Goal: Task Accomplishment & Management: Use online tool/utility

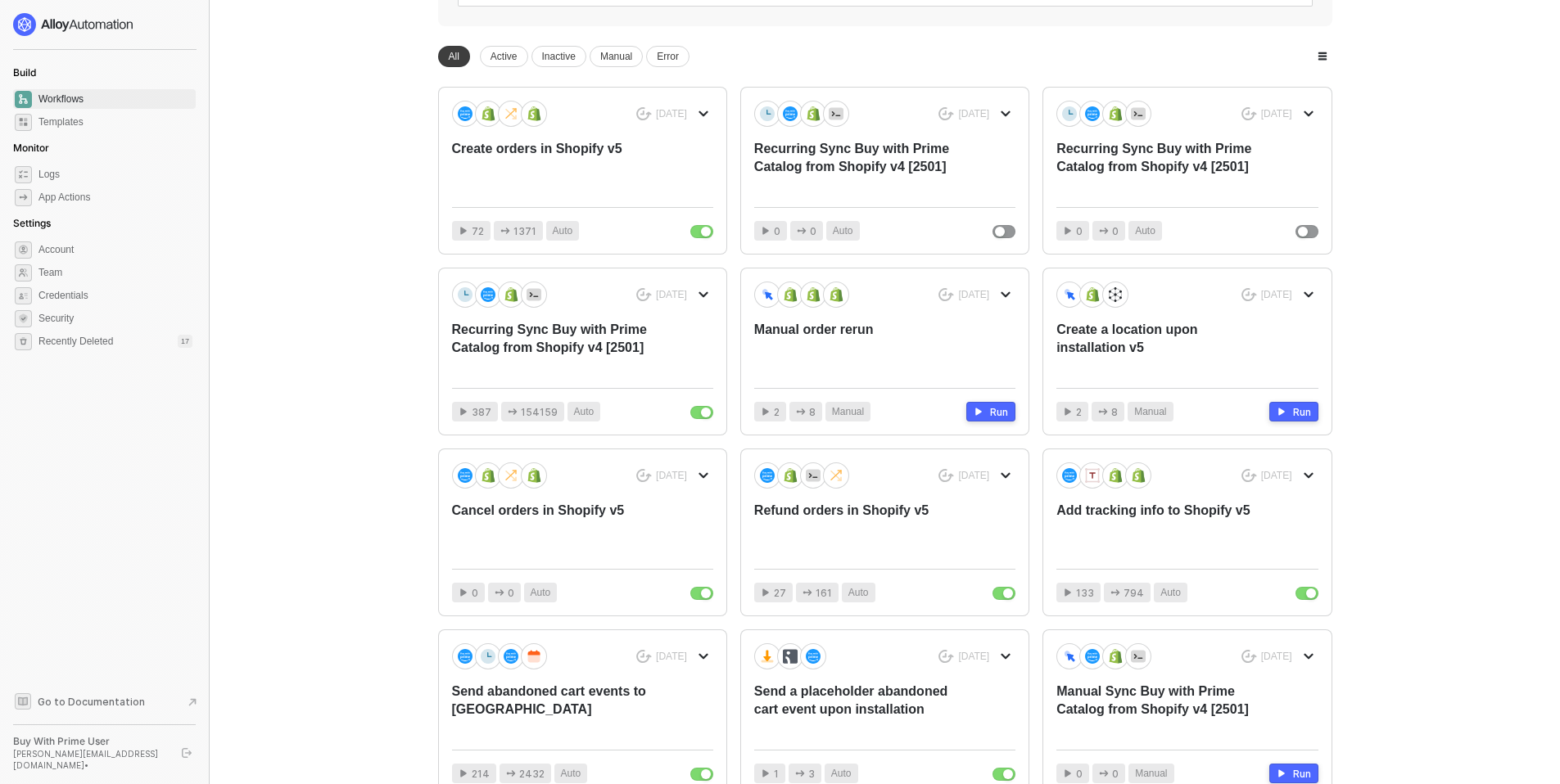
scroll to position [424, 0]
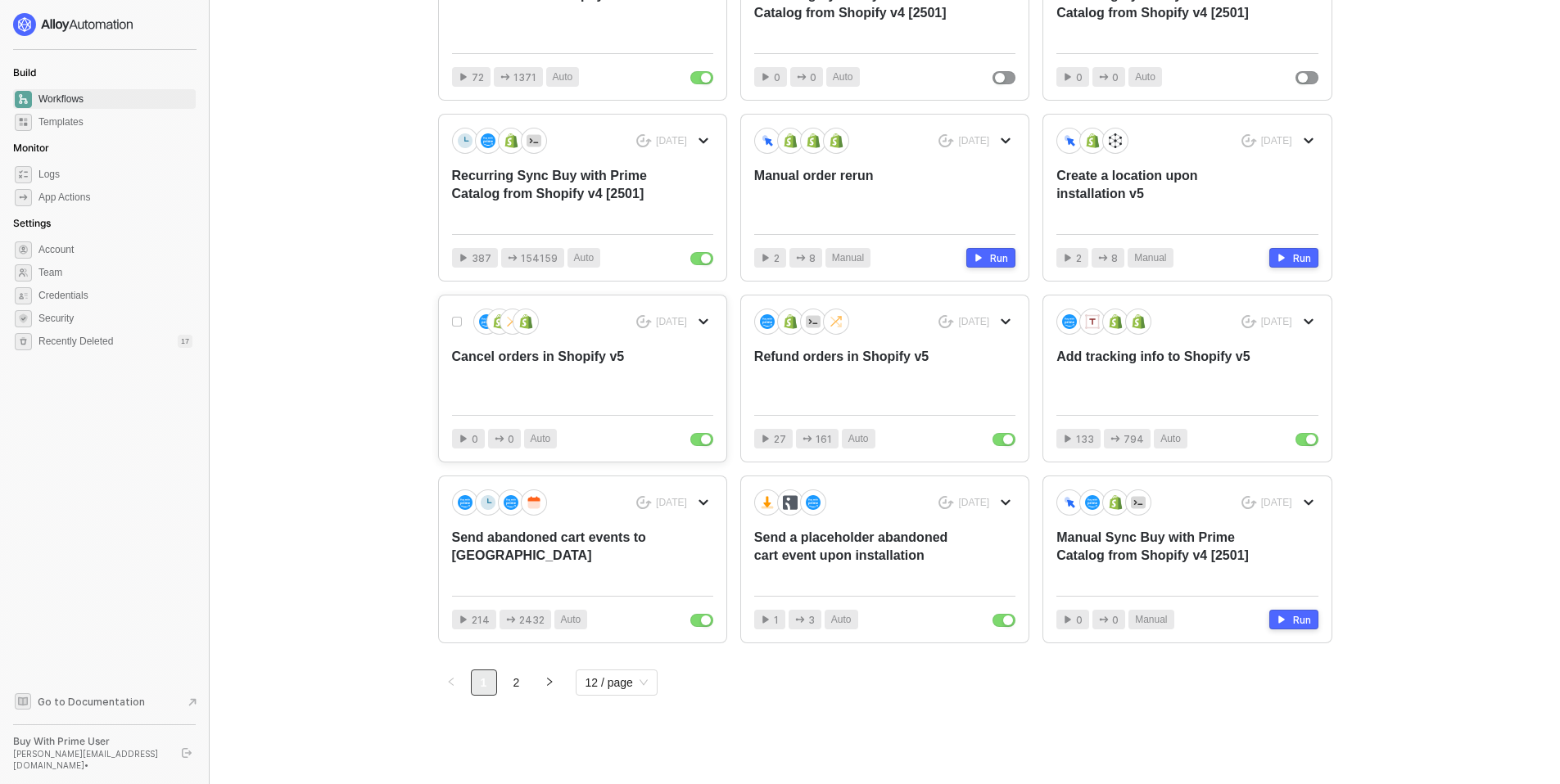
click at [552, 357] on div "Cancel orders in Shopify v5" at bounding box center [556, 375] width 209 height 54
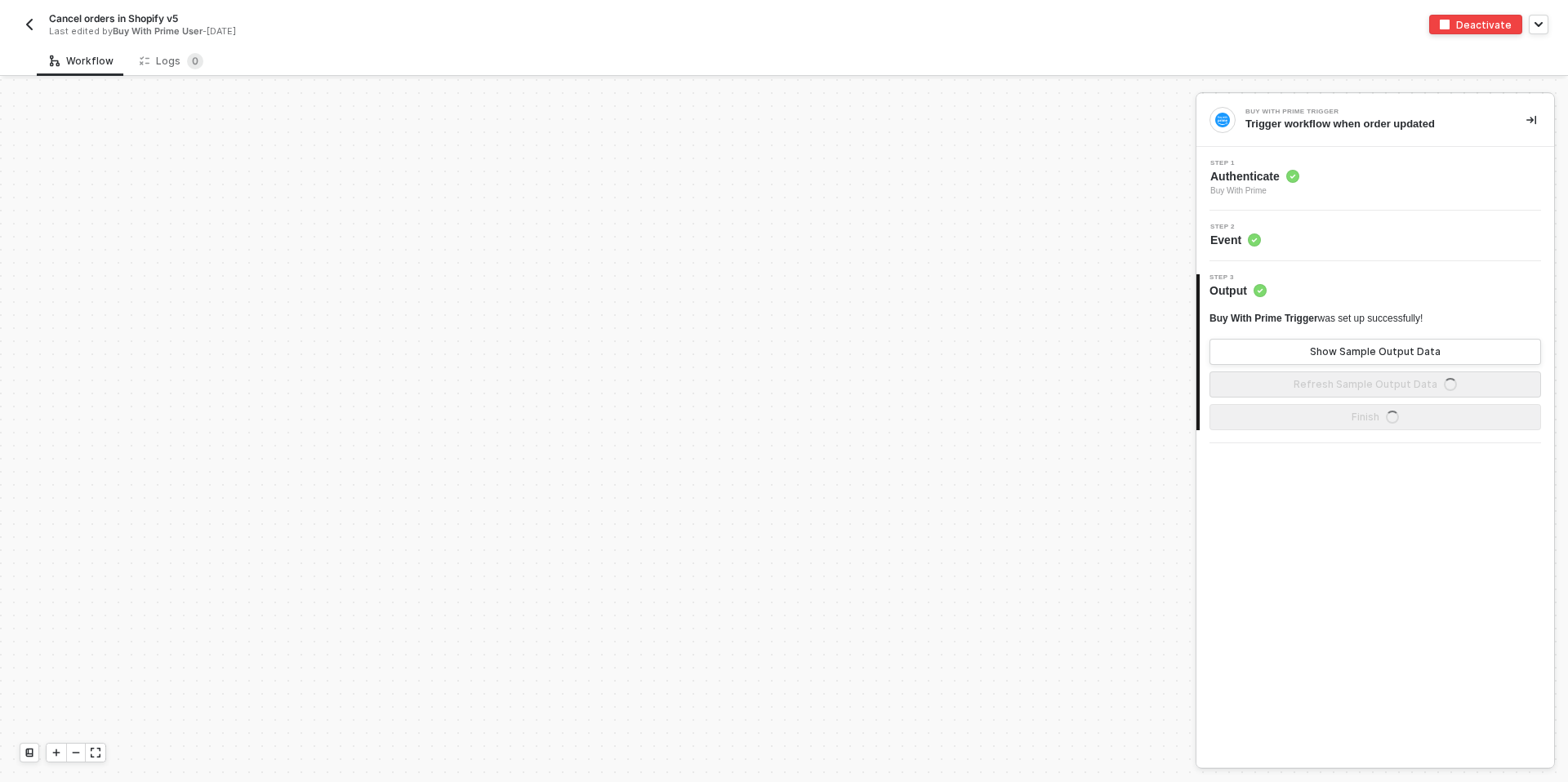
scroll to position [966, 0]
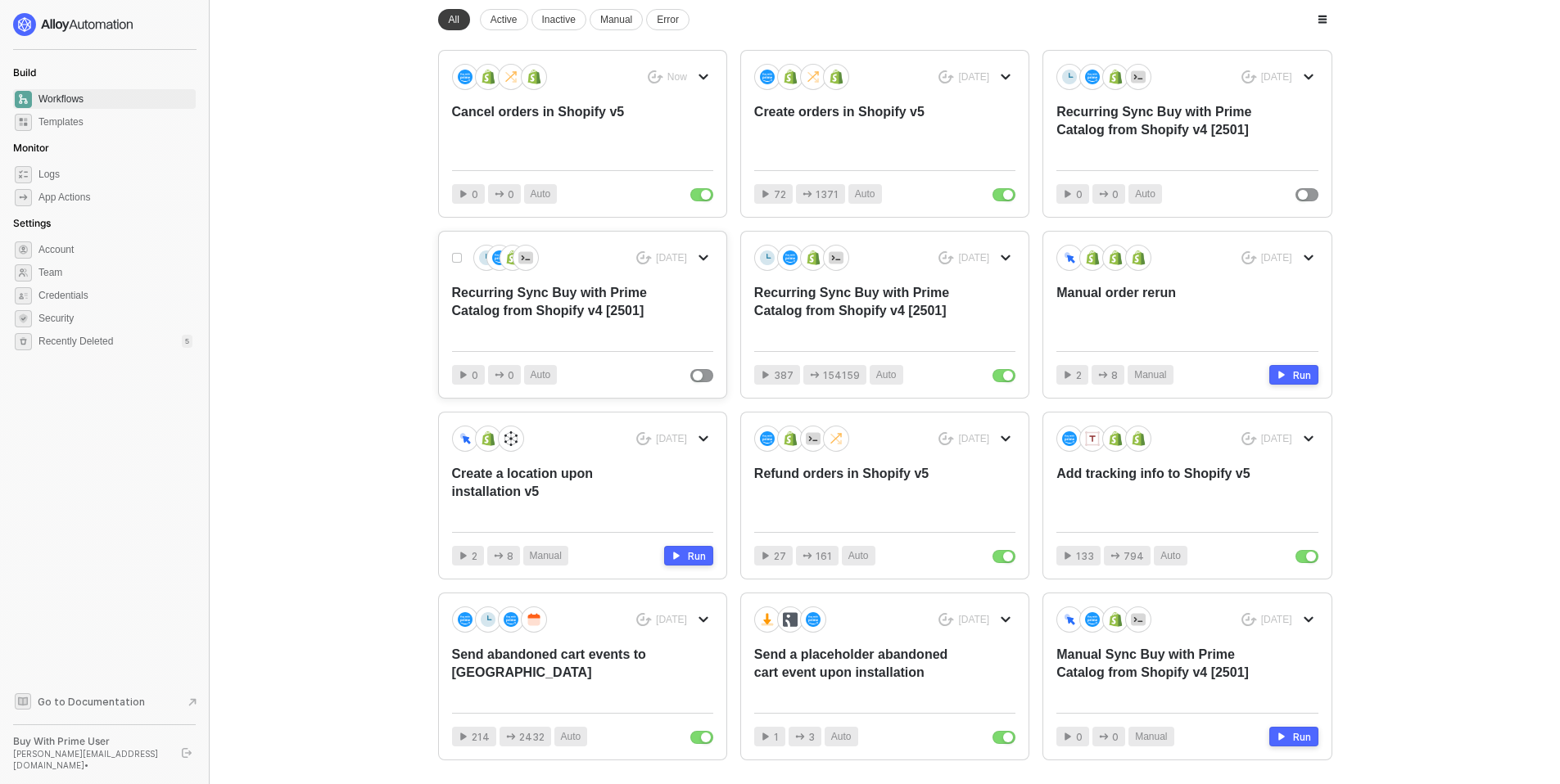
scroll to position [288, 0]
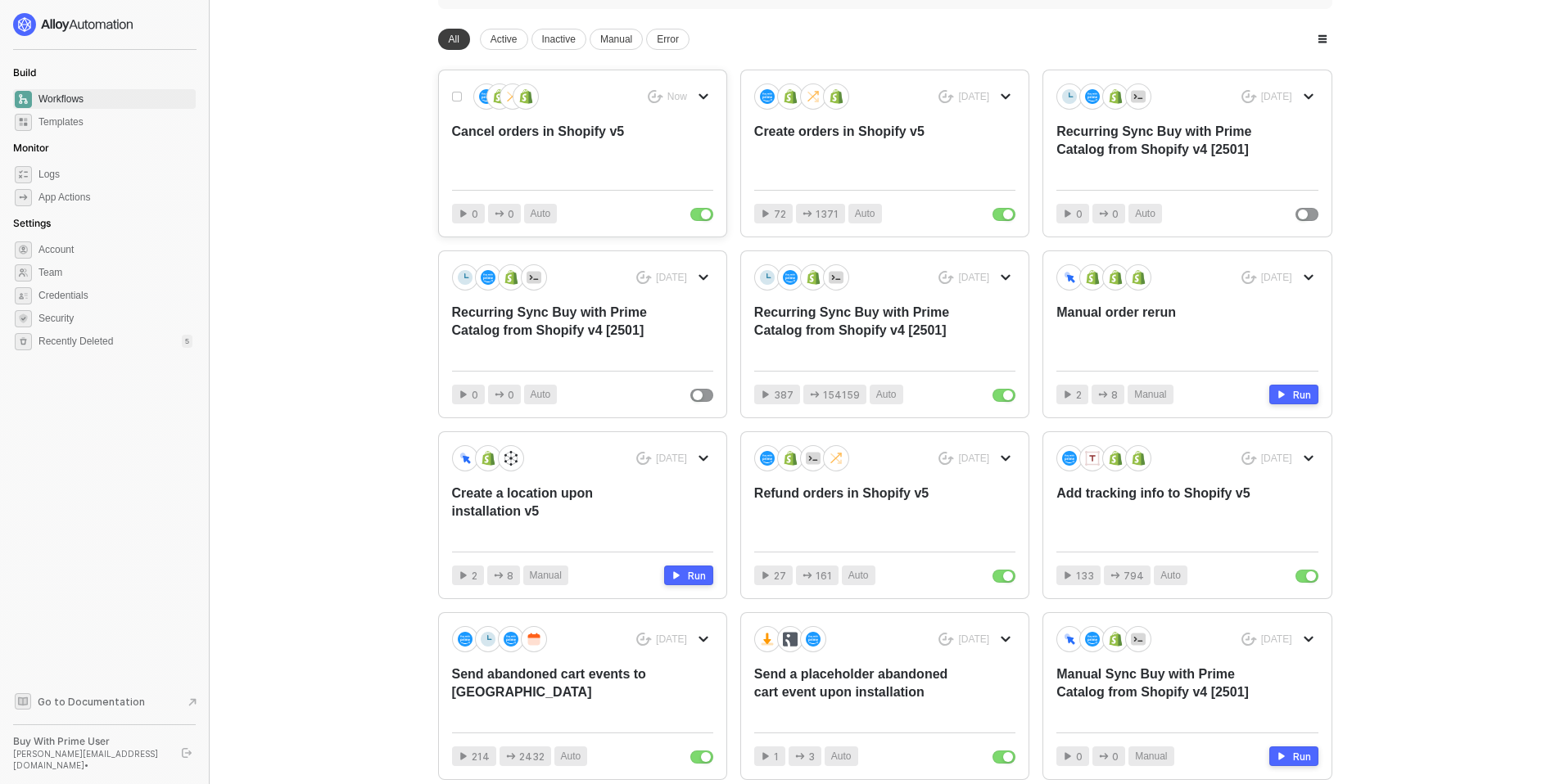
click at [582, 141] on div "Cancel orders in Shopify v5" at bounding box center [556, 150] width 209 height 54
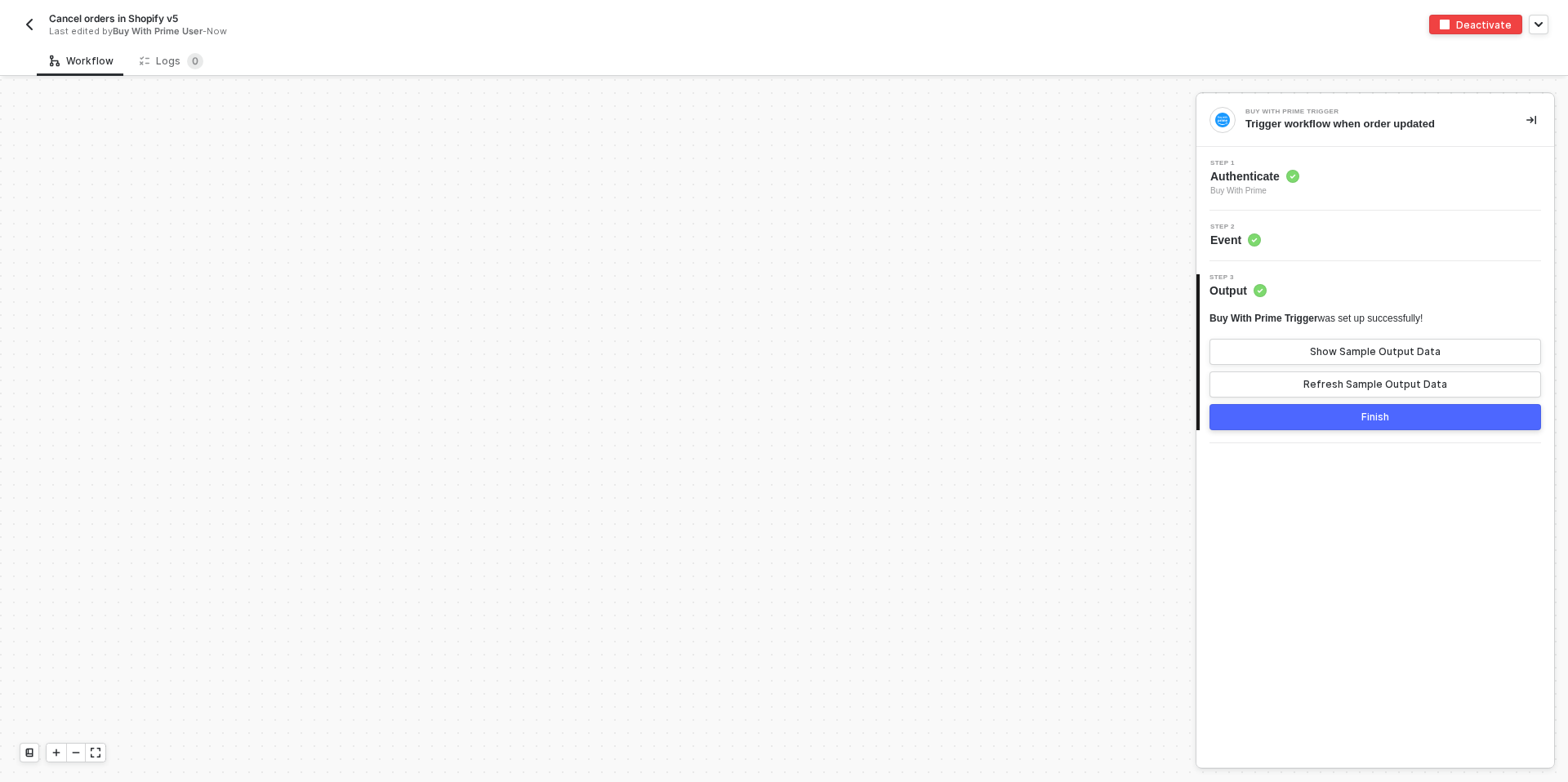
scroll to position [966, 0]
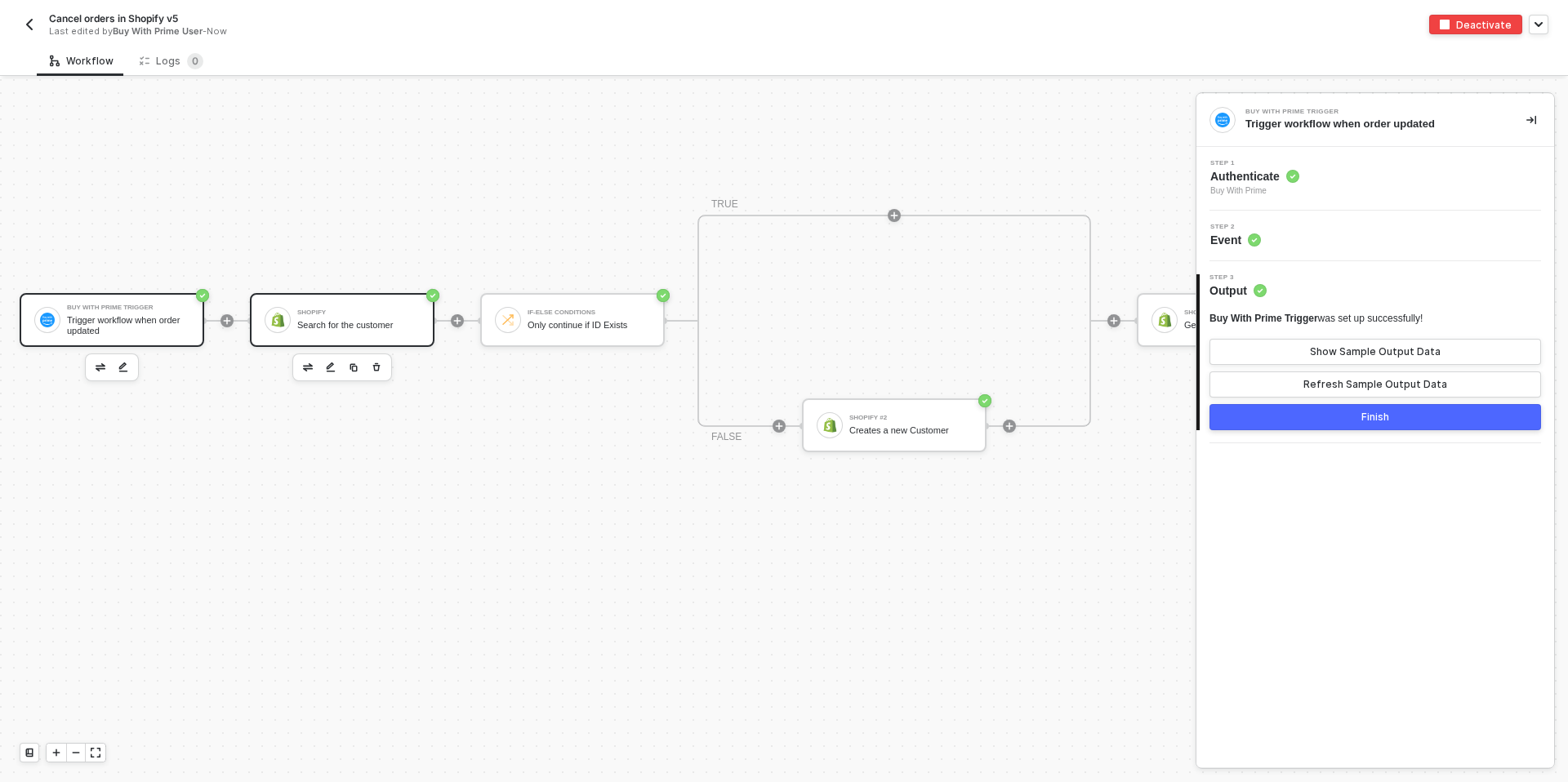
click at [320, 323] on div "Search for the customer" at bounding box center [358, 325] width 123 height 11
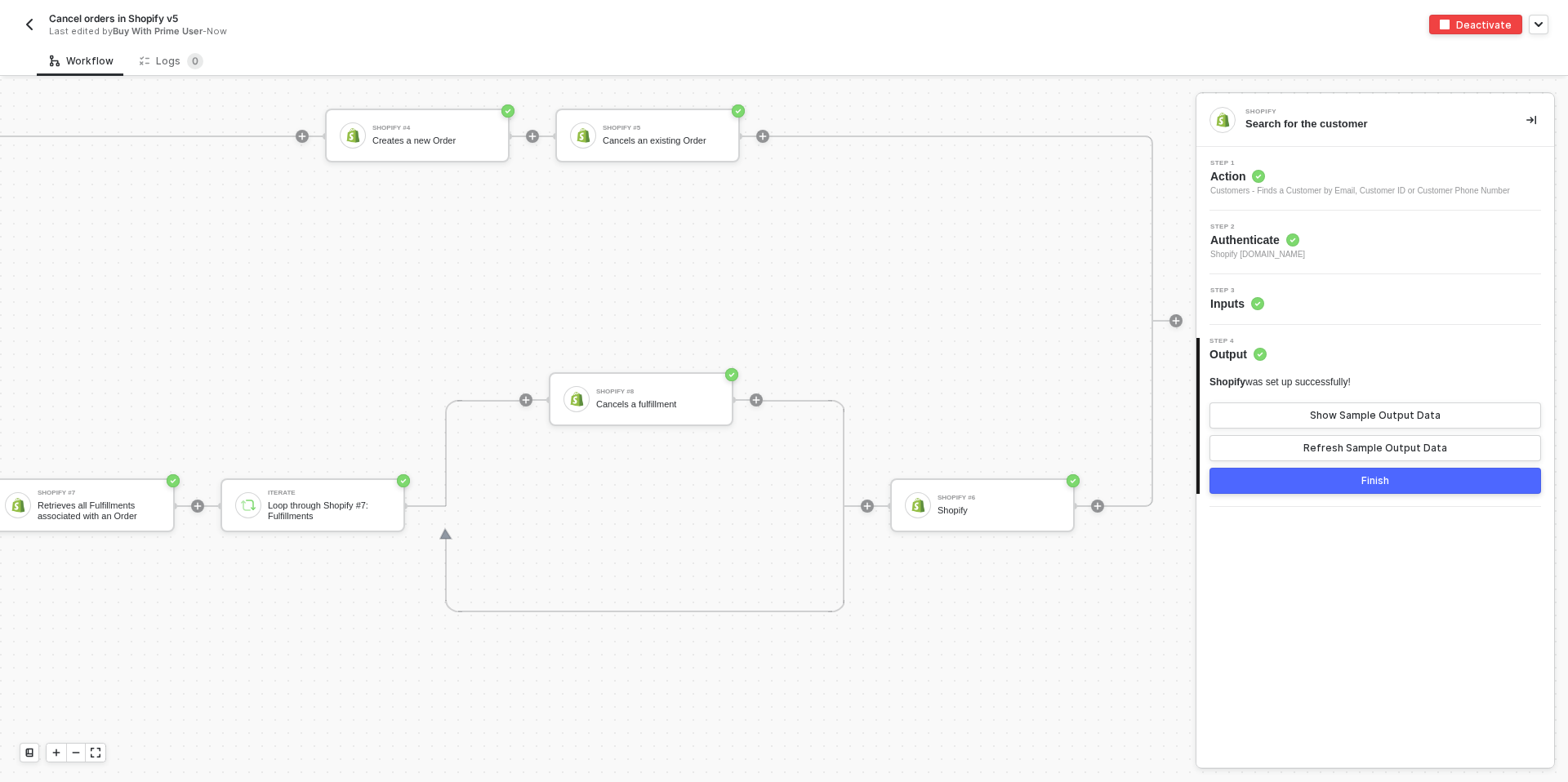
scroll to position [966, 1774]
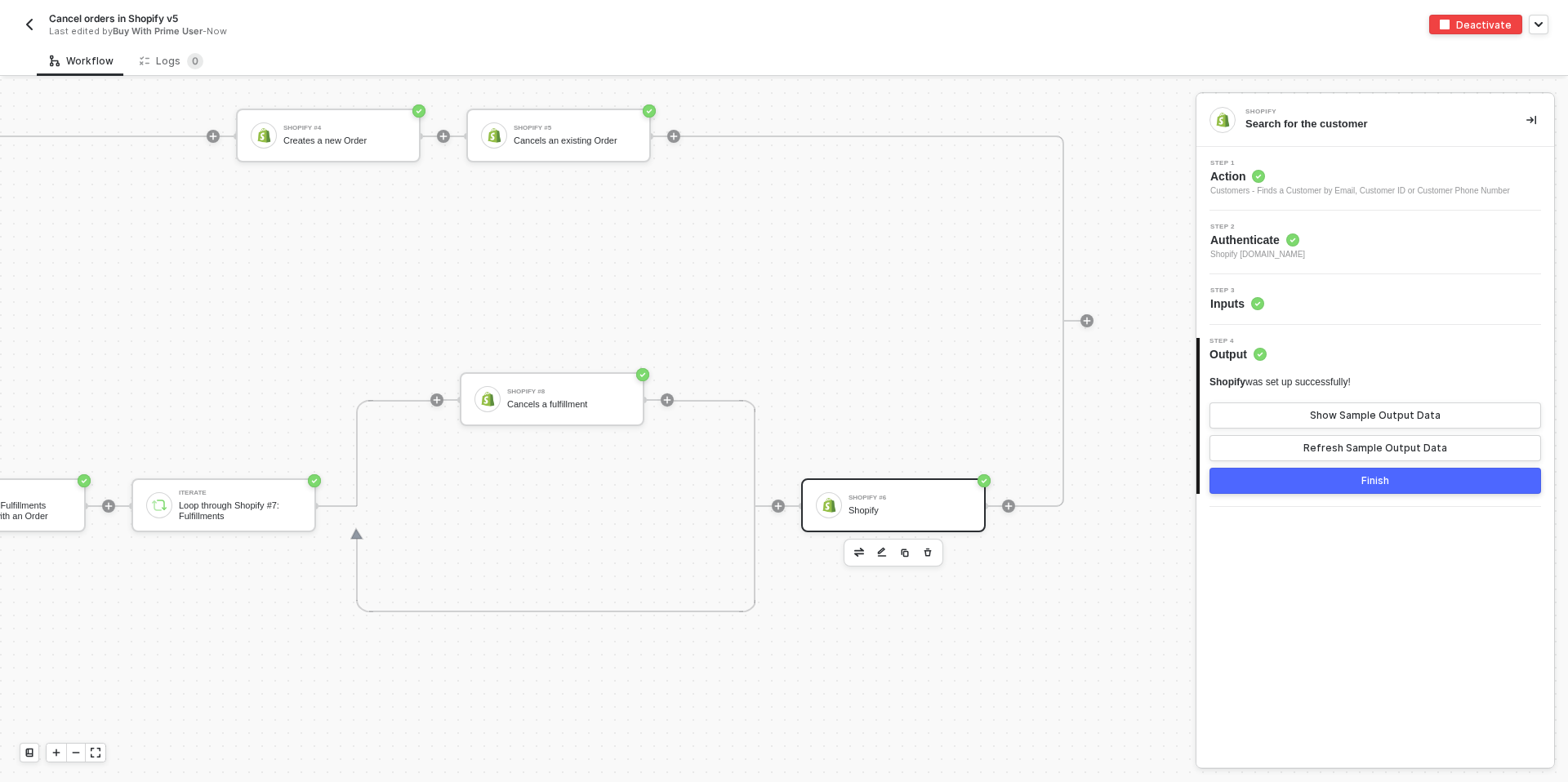
click at [859, 495] on div "Shopify #6" at bounding box center [909, 498] width 123 height 7
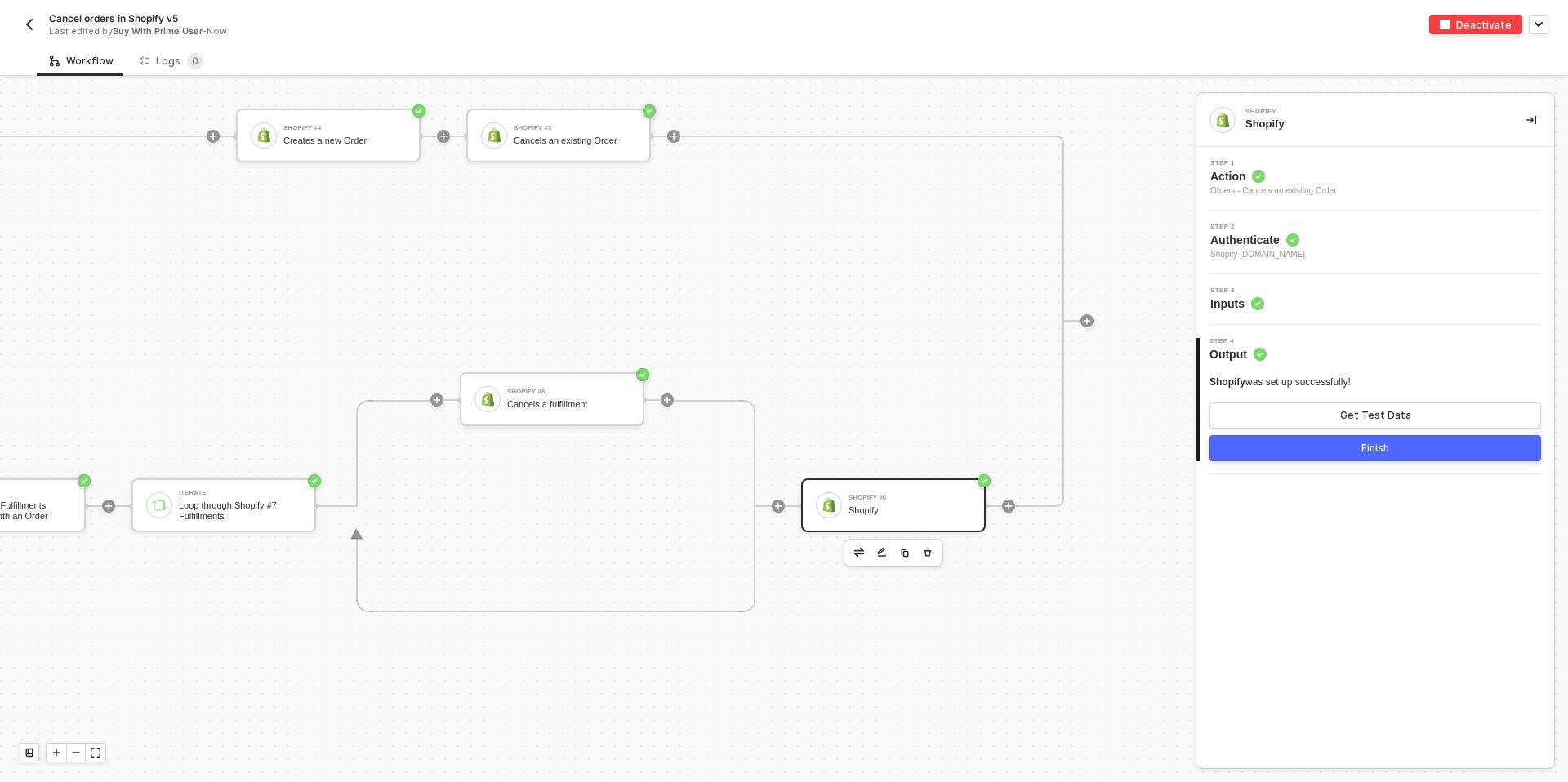
click at [21, 27] on button "button" at bounding box center [30, 25] width 20 height 20
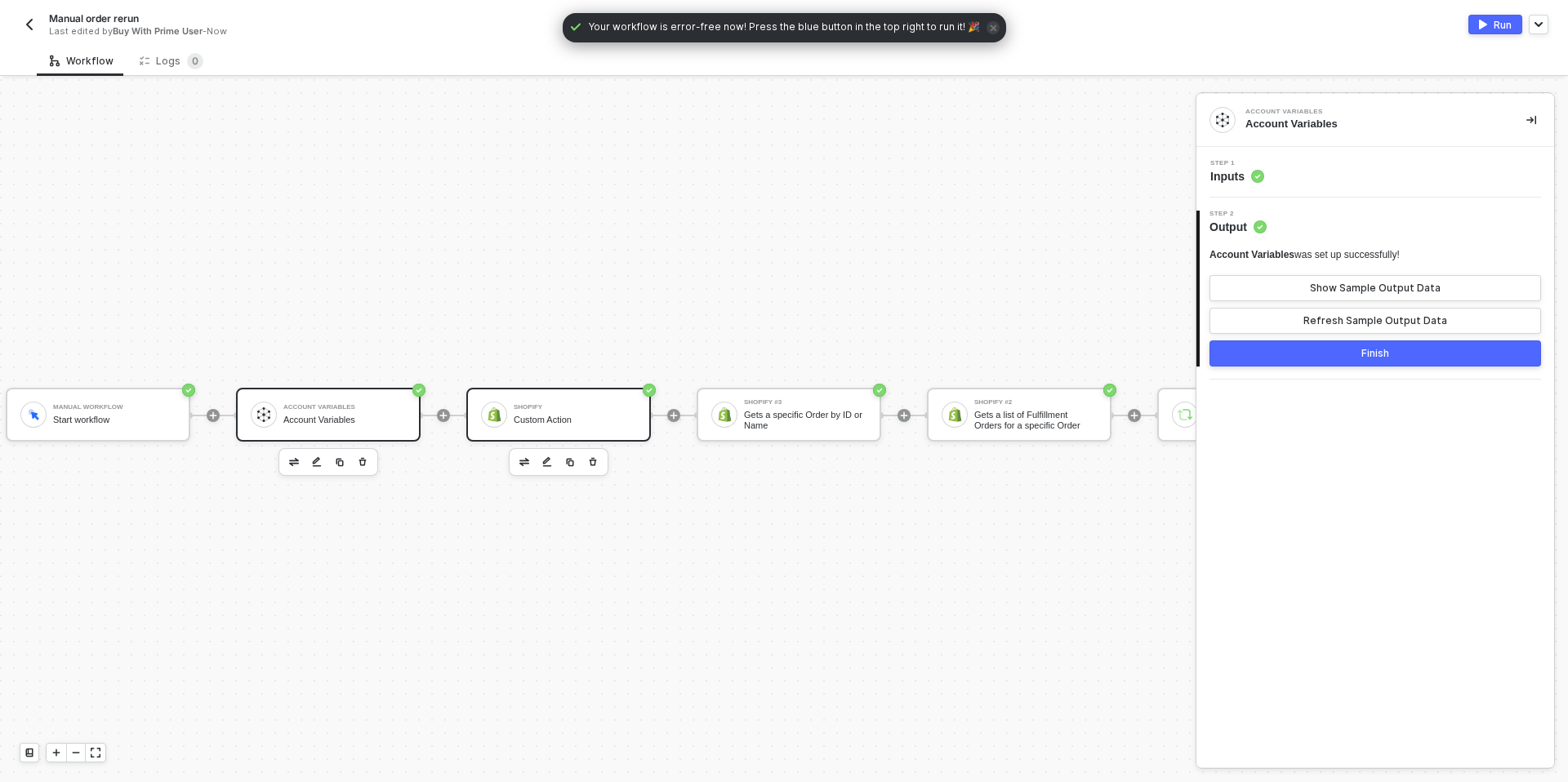
scroll to position [43, 17]
click at [502, 402] on div at bounding box center [491, 415] width 26 height 26
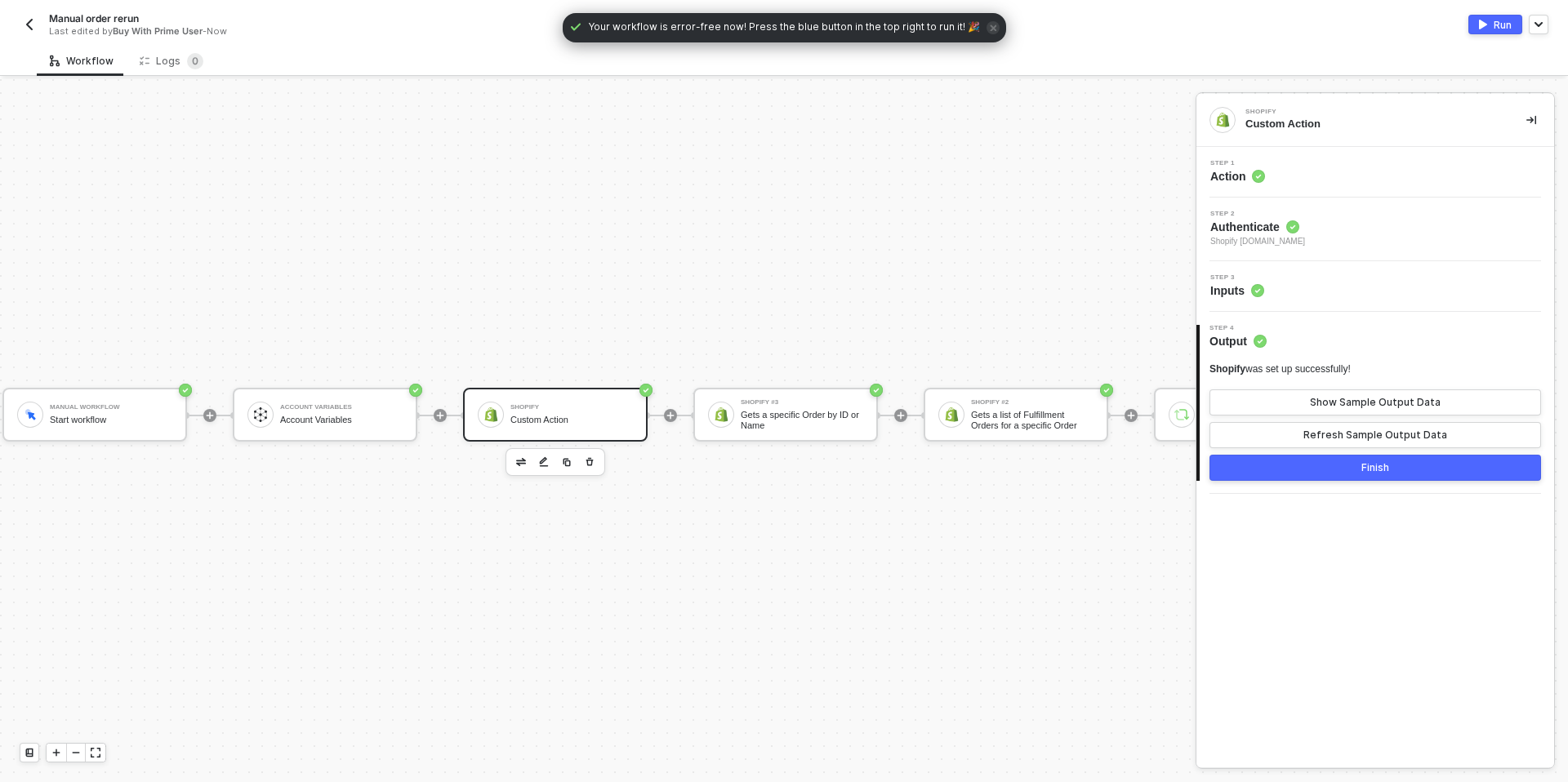
click at [1255, 158] on div "Step 1 Action" at bounding box center [1375, 173] width 358 height 51
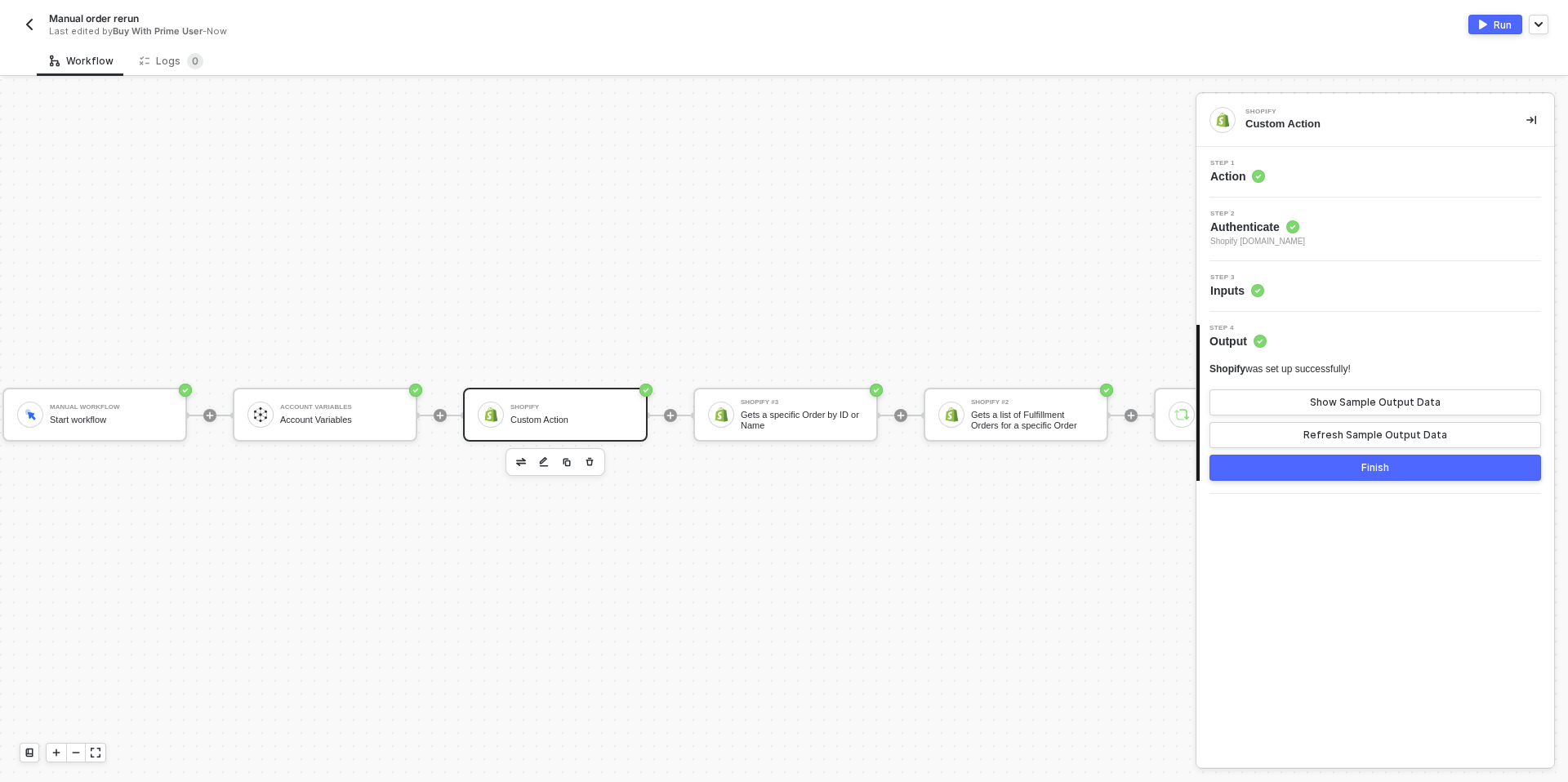
click at [1248, 170] on span "Action" at bounding box center [1237, 177] width 55 height 16
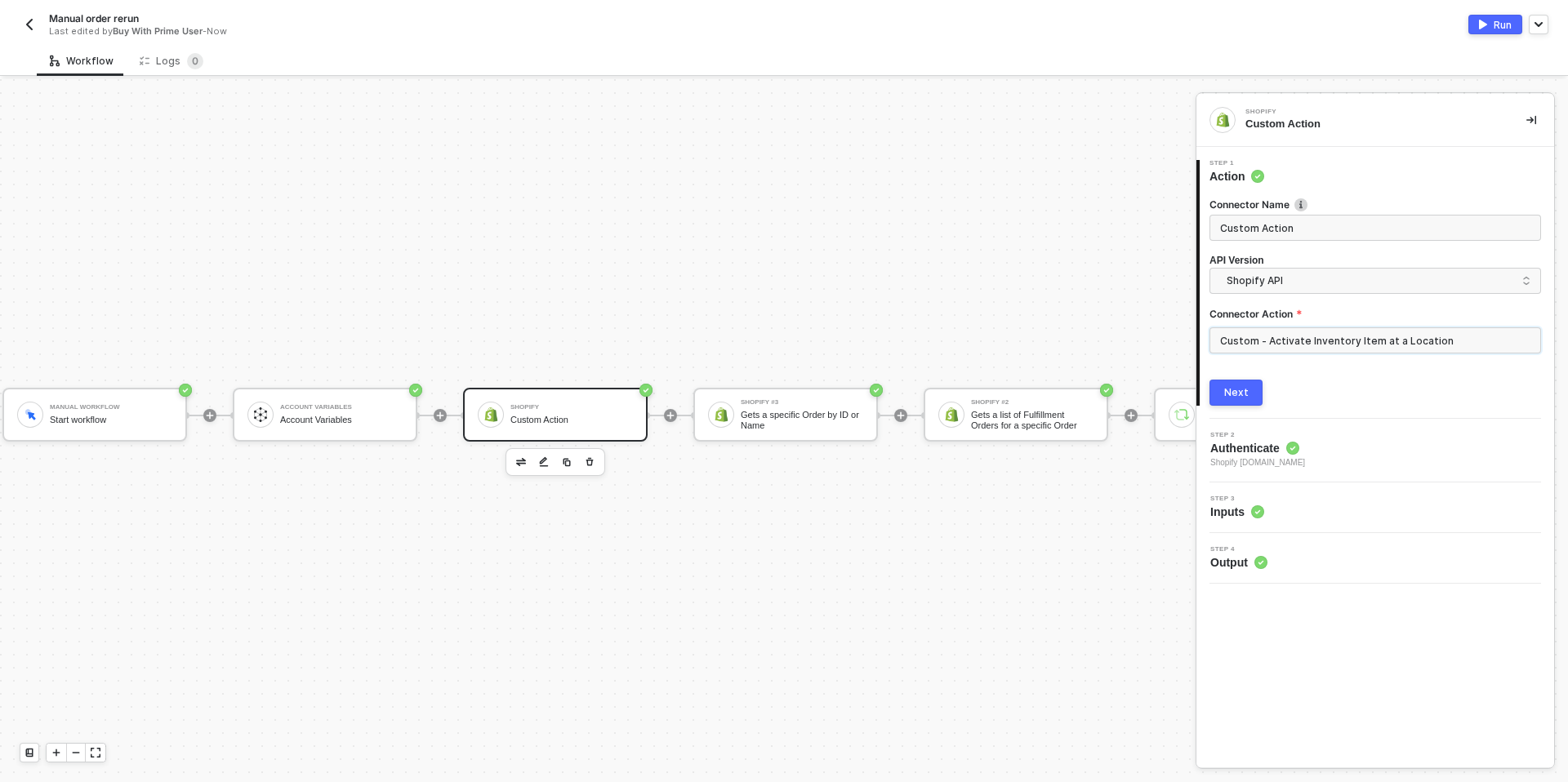
click at [1284, 338] on input "Custom - Activate Inventory Item at a Location" at bounding box center [1375, 340] width 331 height 26
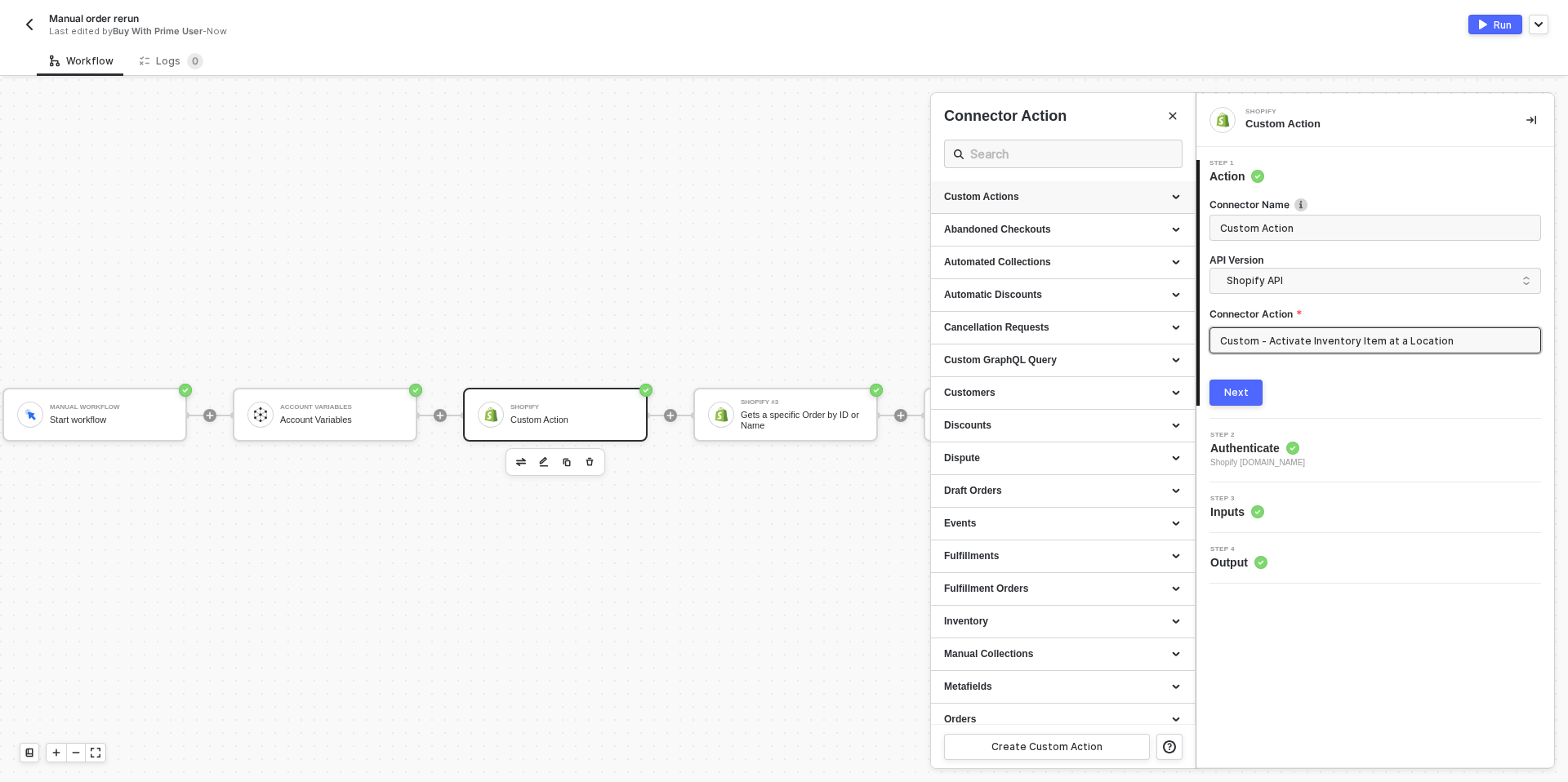
click at [1093, 192] on div "Custom Actions" at bounding box center [1062, 197] width 238 height 14
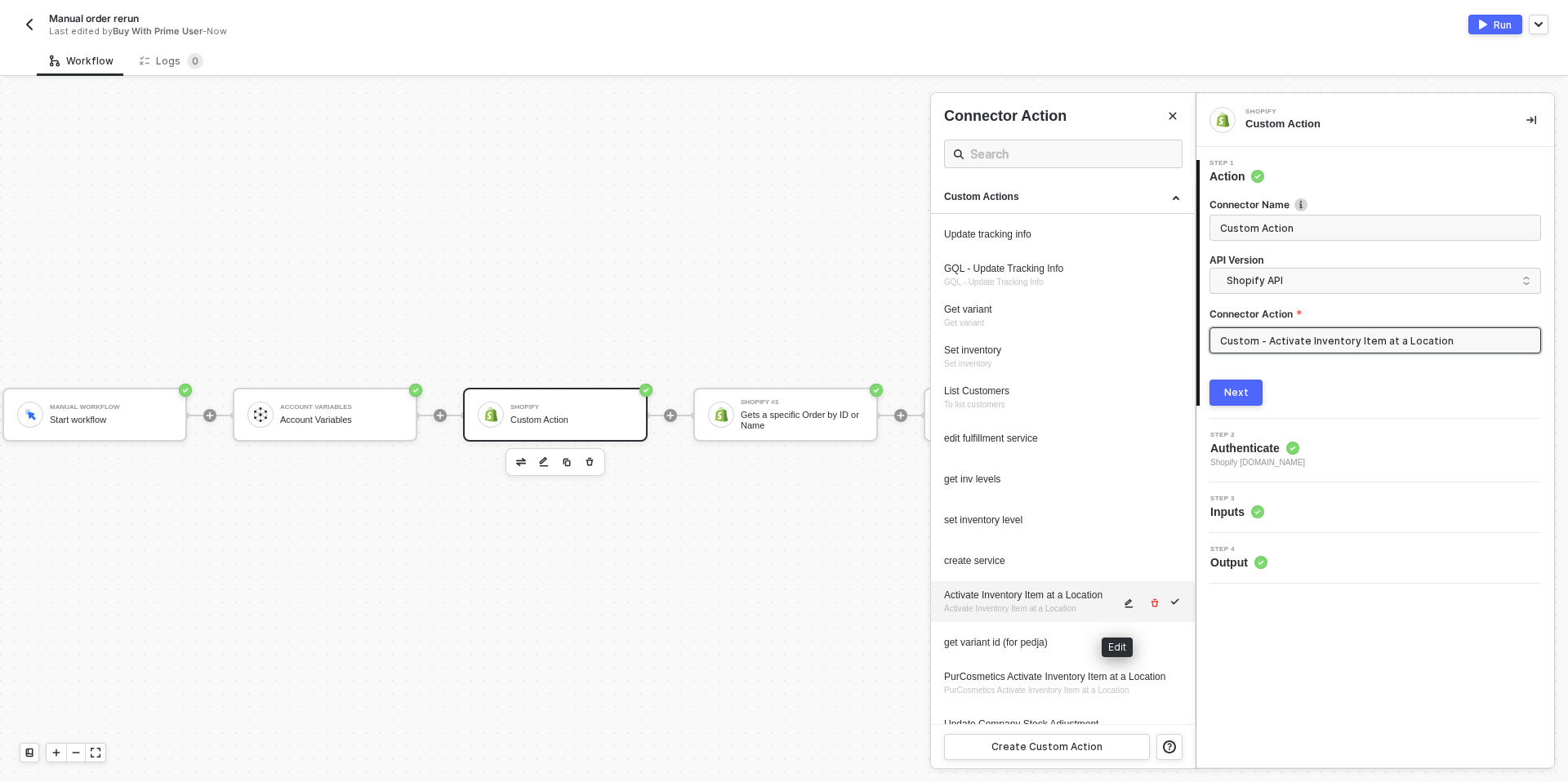
click at [1126, 608] on icon "icon-edit" at bounding box center [1130, 604] width 8 height 9
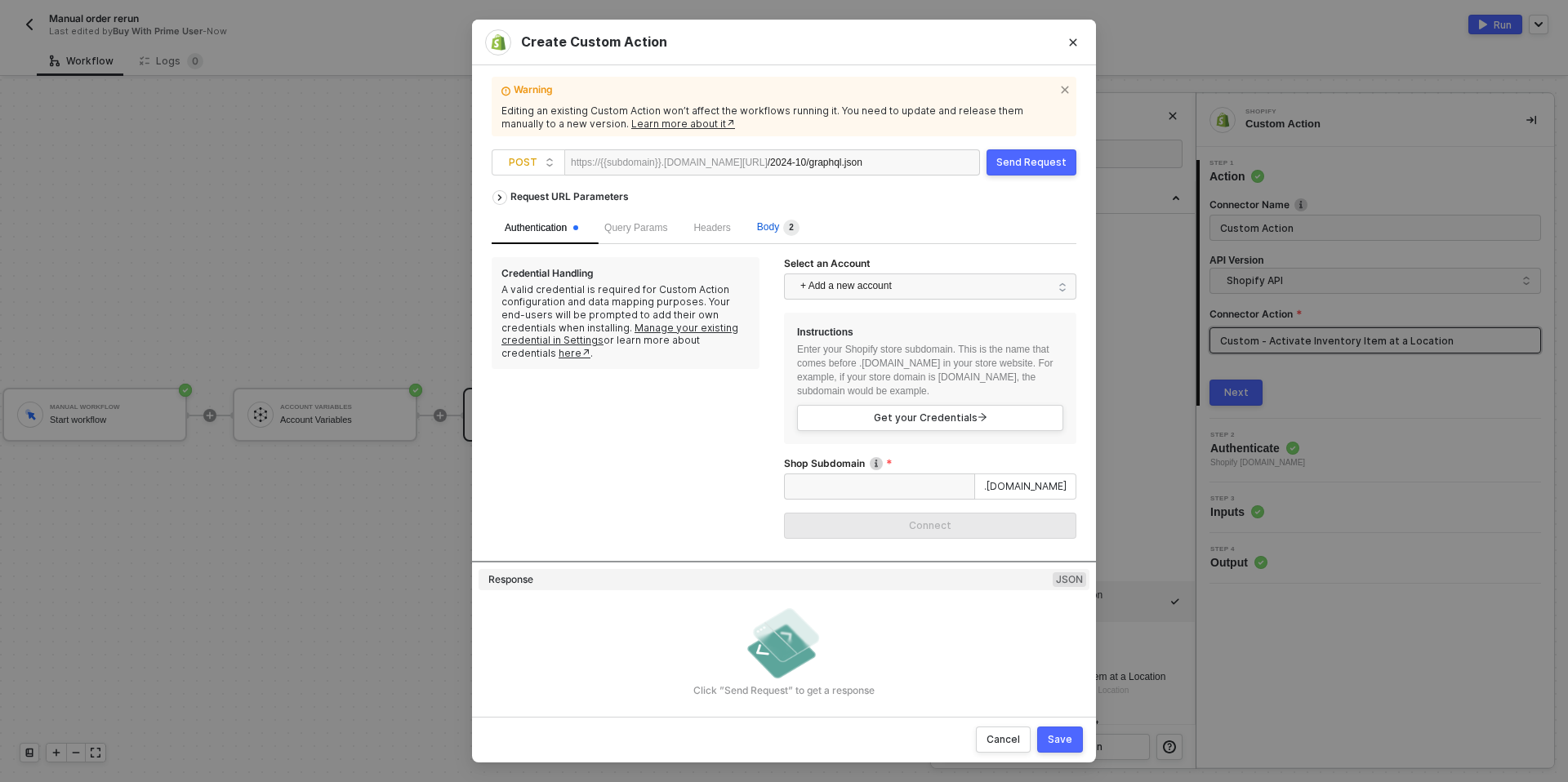
click at [786, 224] on span "Body 2" at bounding box center [779, 227] width 43 height 12
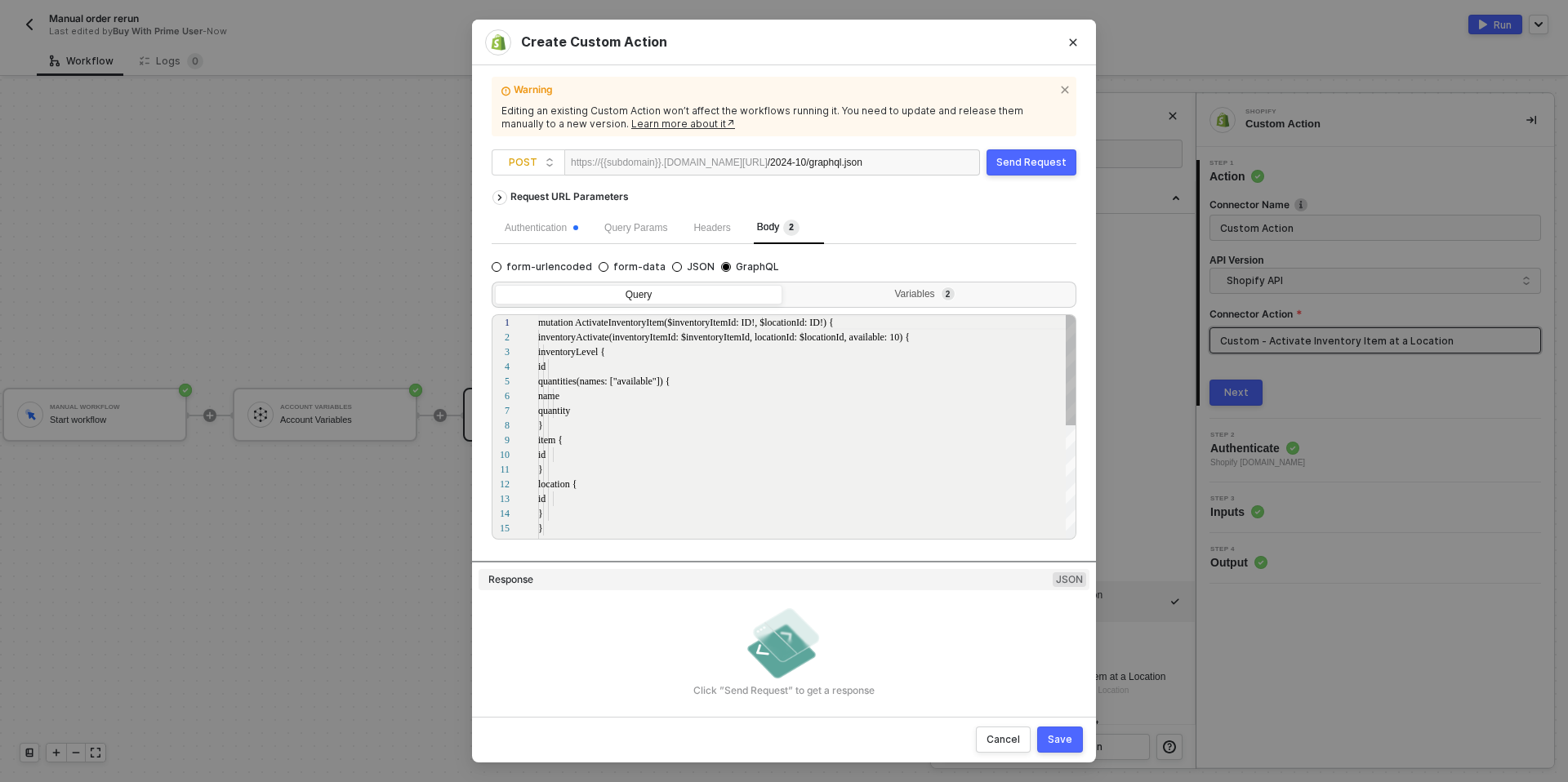
scroll to position [147, 0]
click at [894, 289] on div "Variables 2" at bounding box center [927, 295] width 266 height 13
click at [785, 285] on input "Variables 2" at bounding box center [785, 285] width 0 height 0
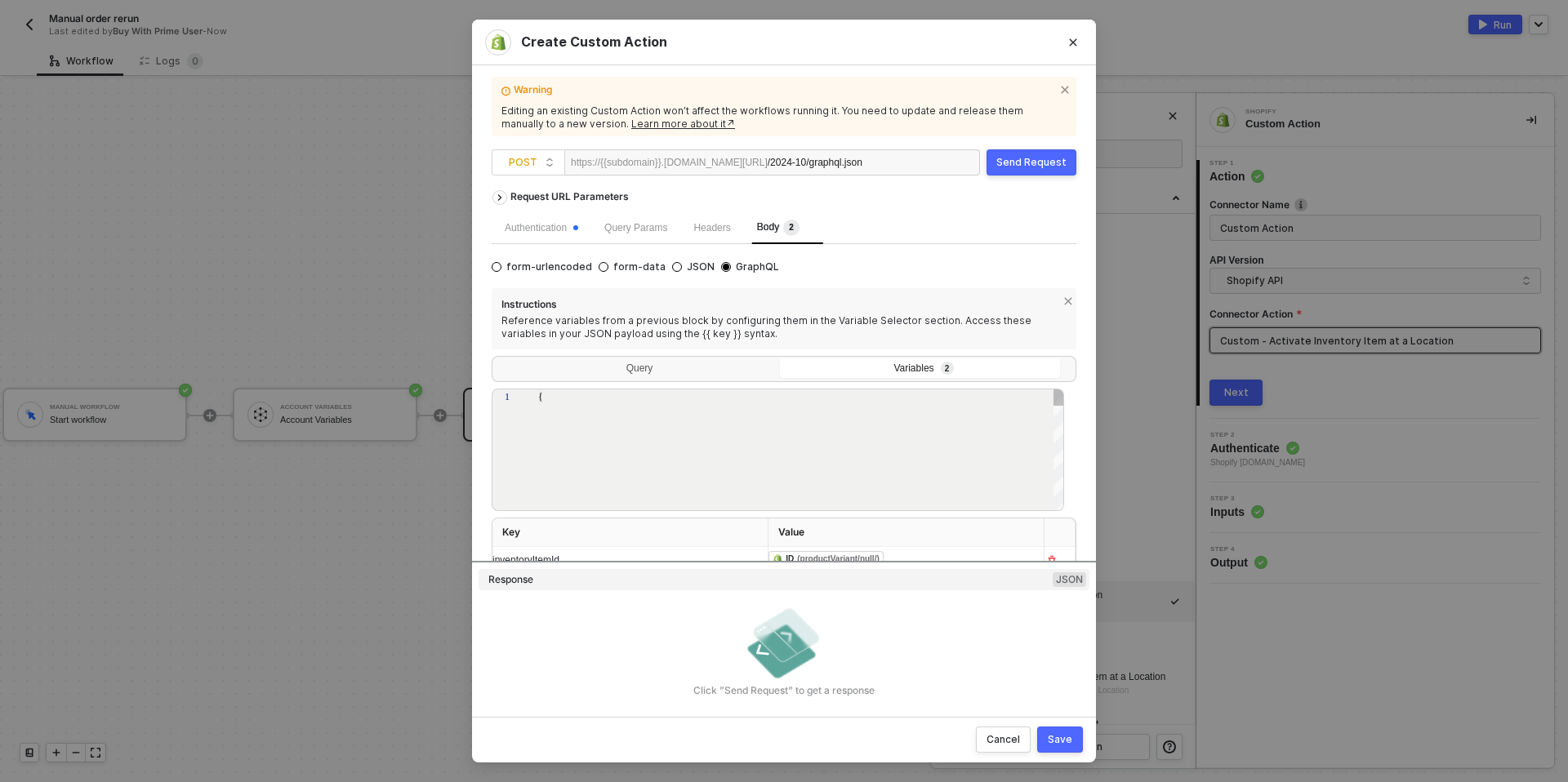
type textarea "{ "inventoryItemId": "{{inventoryItemId}}", "locationId" :"{{locationId}}" }"
drag, startPoint x: 641, startPoint y: 460, endPoint x: 488, endPoint y: 399, distance: 164.7
click at [488, 399] on div "Warning Editing an existing Custom Action won’t affect the workflows running it…" at bounding box center [784, 391] width 624 height 652
click at [340, 465] on div "Create Custom Action Warning Editing an existing Custom Action won’t affect the…" at bounding box center [784, 391] width 1568 height 782
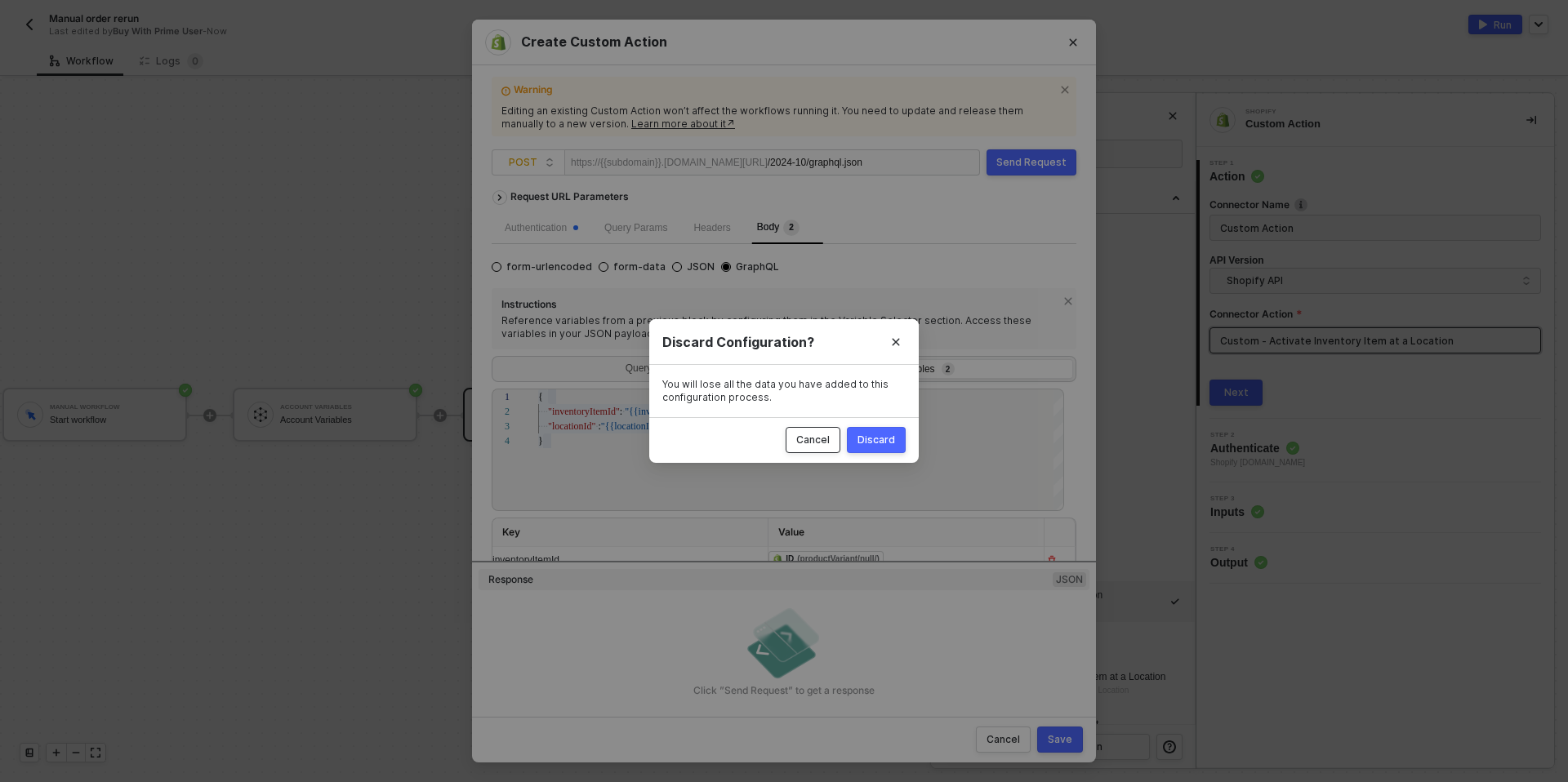
click at [824, 447] on button "Cancel" at bounding box center [812, 440] width 55 height 26
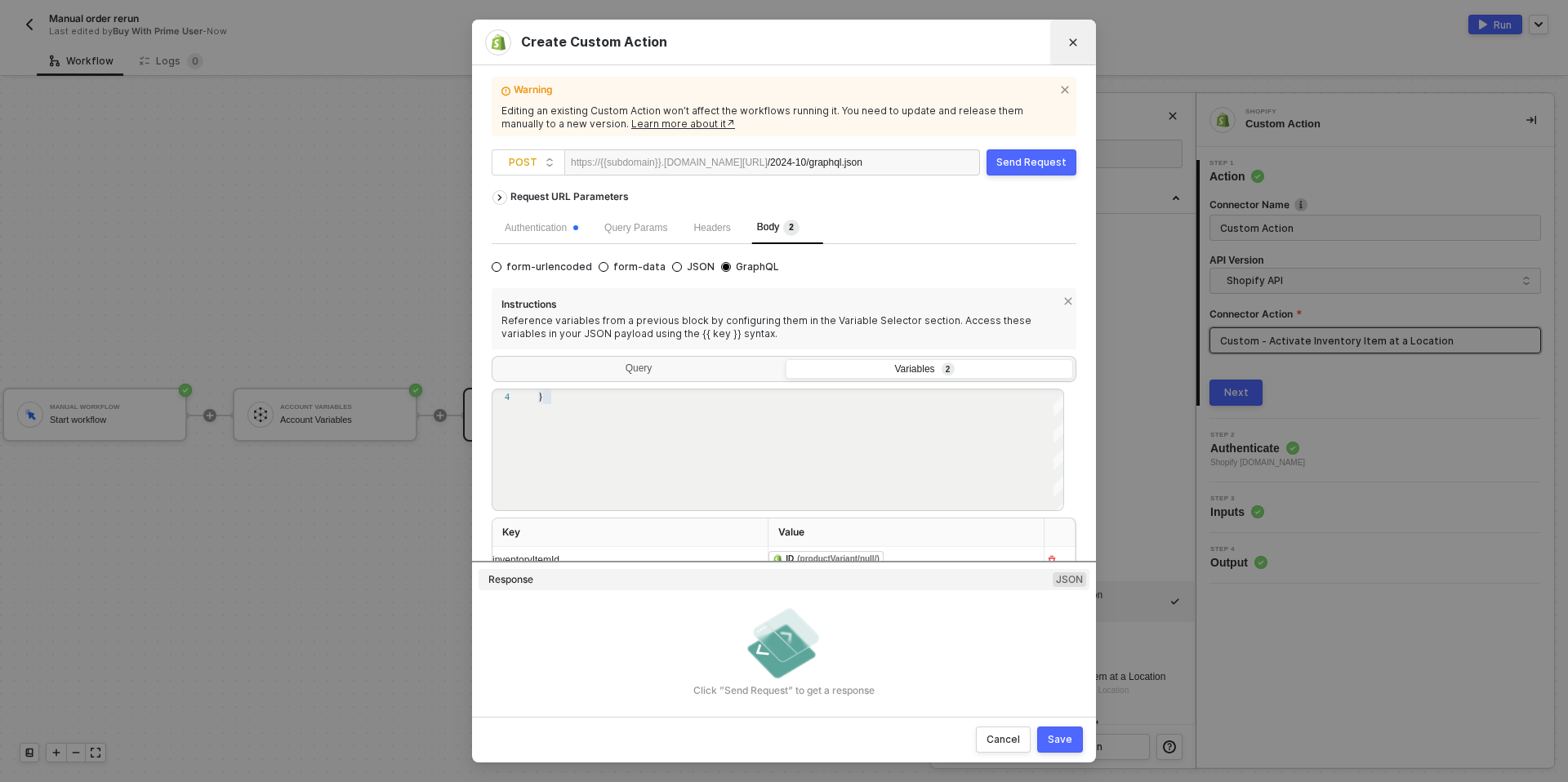
click at [1071, 40] on icon "Close" at bounding box center [1073, 42] width 7 height 7
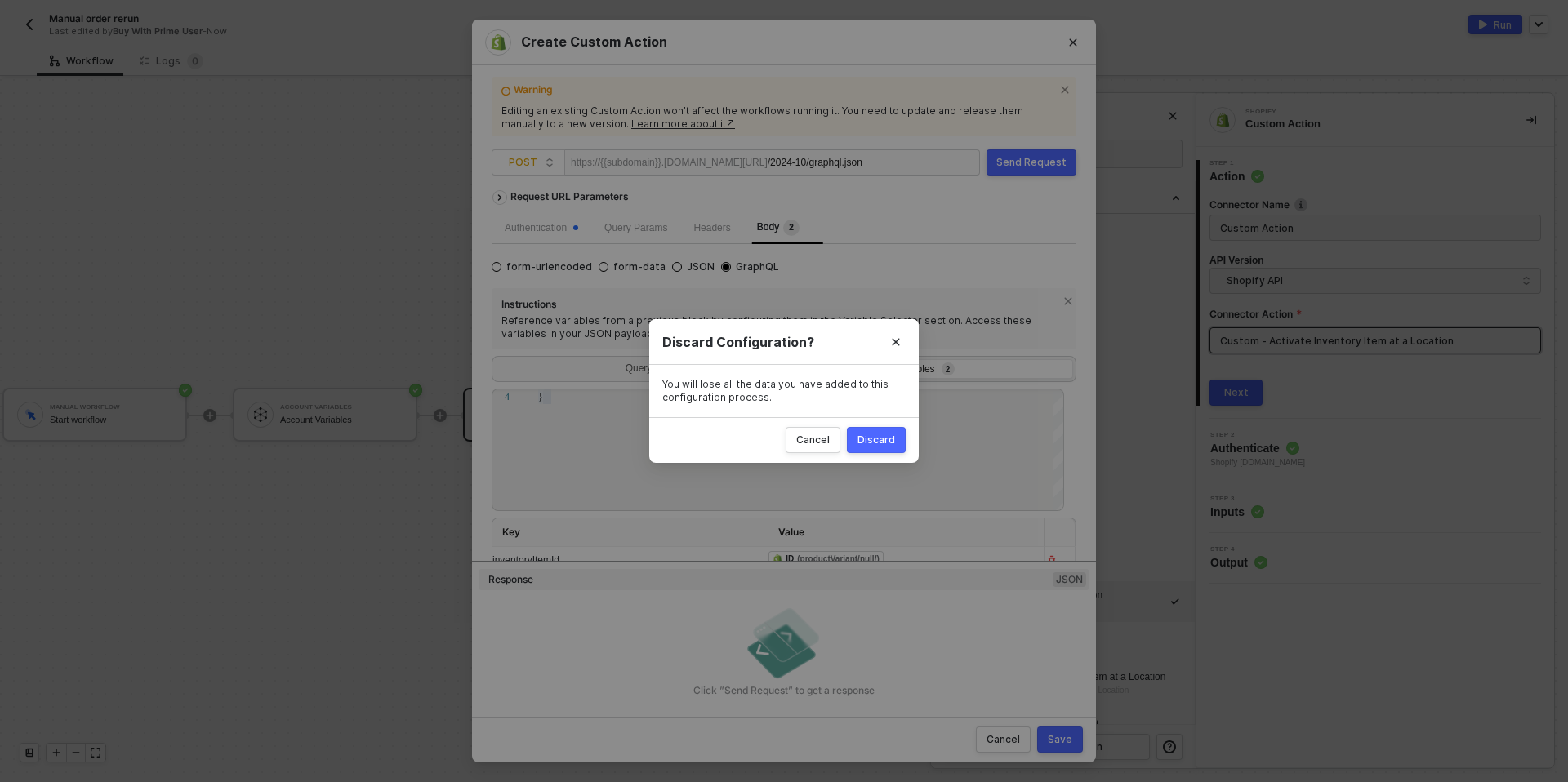
click at [866, 441] on div "Discard" at bounding box center [877, 440] width 38 height 13
radio input "true"
radio input "false"
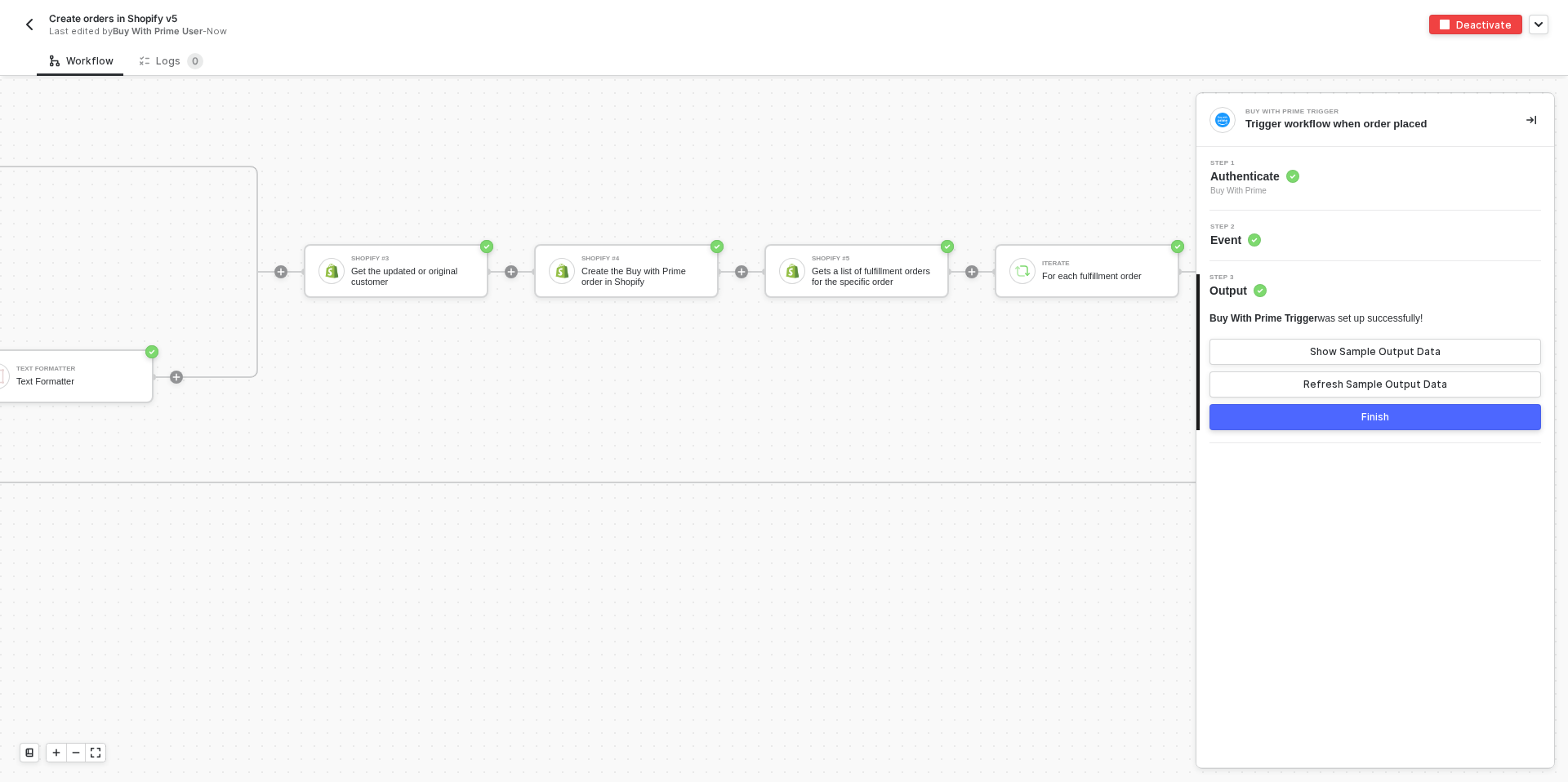
scroll to position [1114, 3207]
click at [76, 754] on icon "icon-minus" at bounding box center [76, 753] width 10 height 10
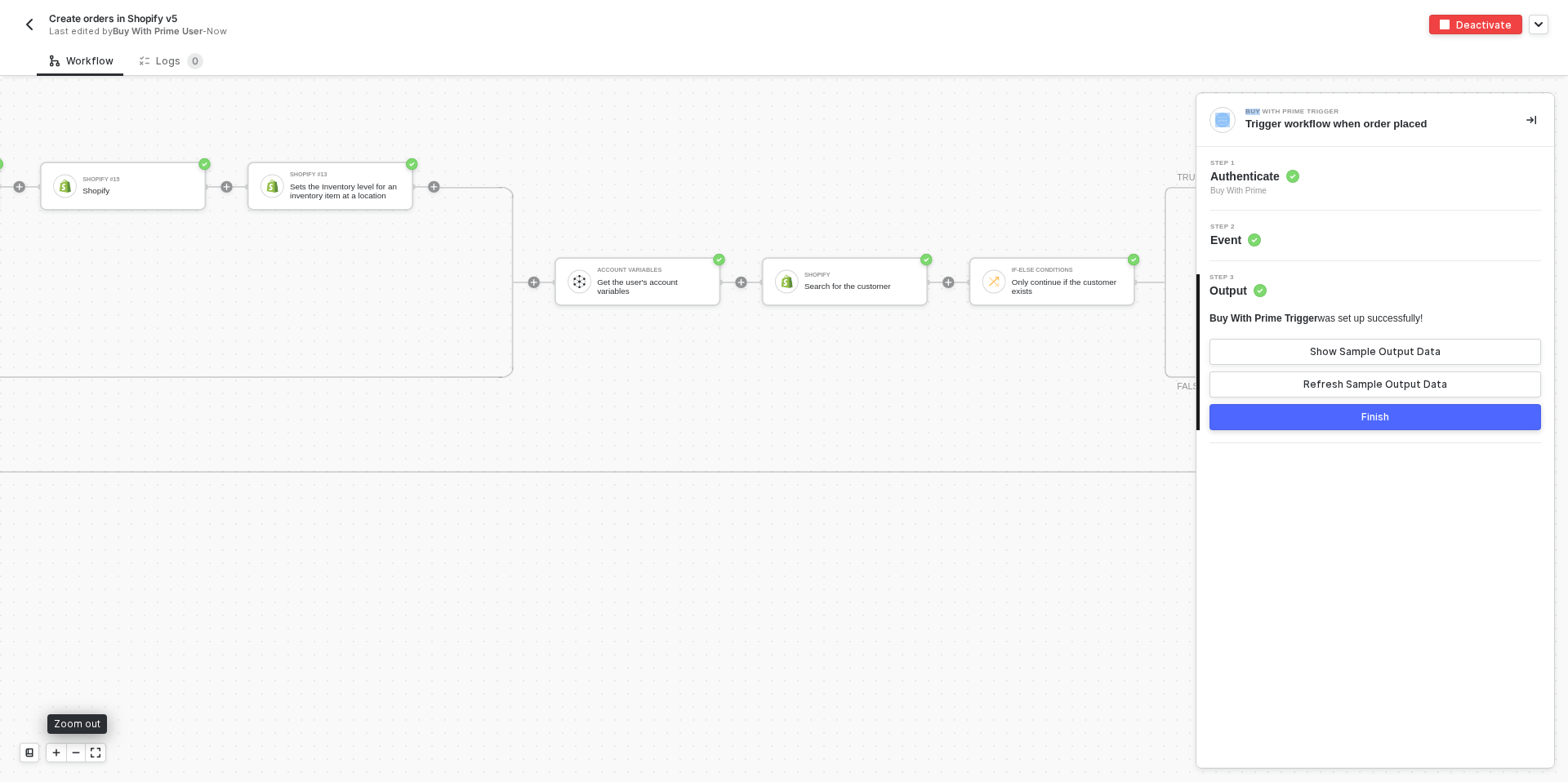
click at [76, 754] on icon "icon-minus" at bounding box center [76, 753] width 10 height 10
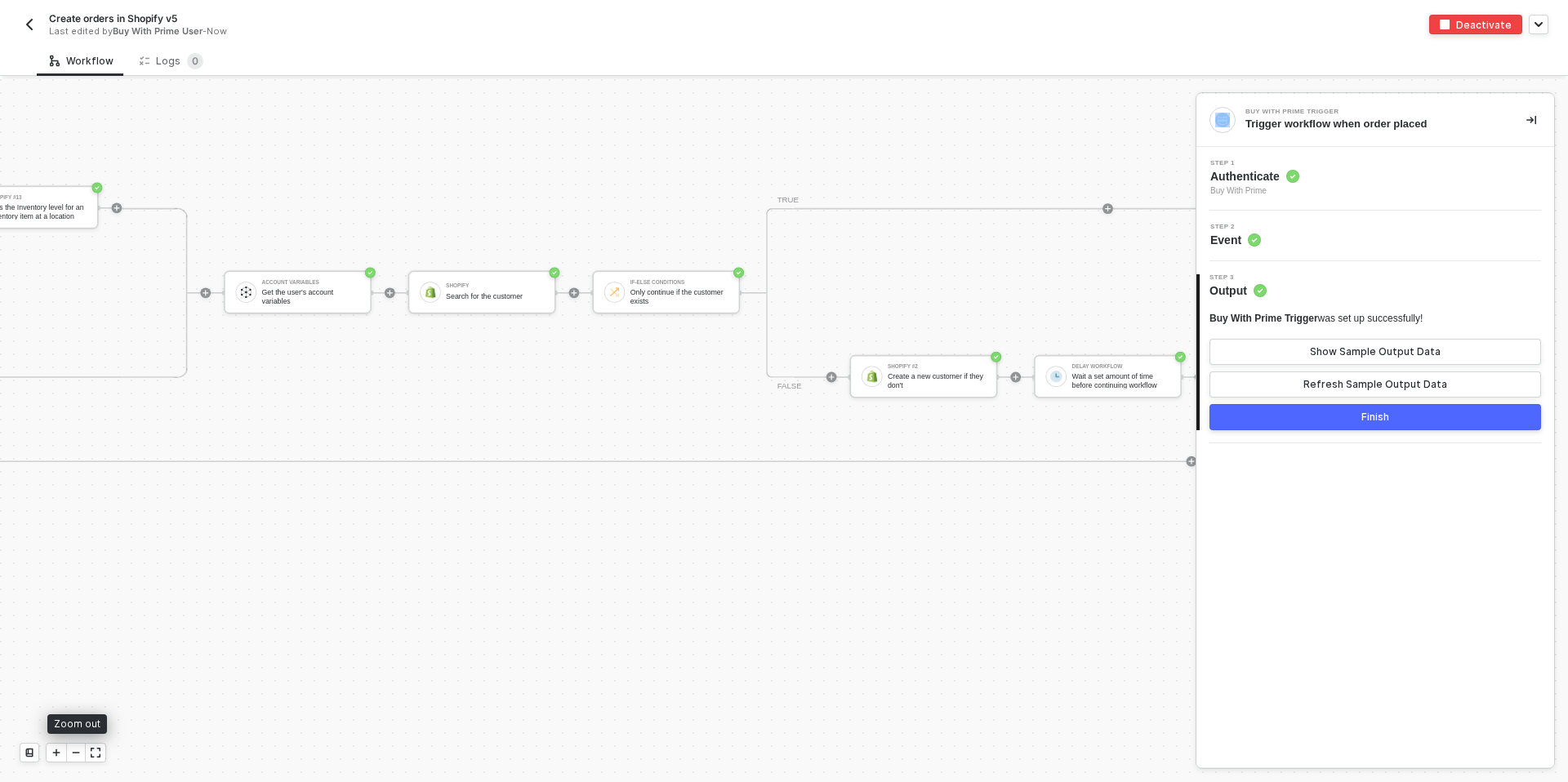
click at [76, 754] on icon "icon-minus" at bounding box center [76, 753] width 10 height 10
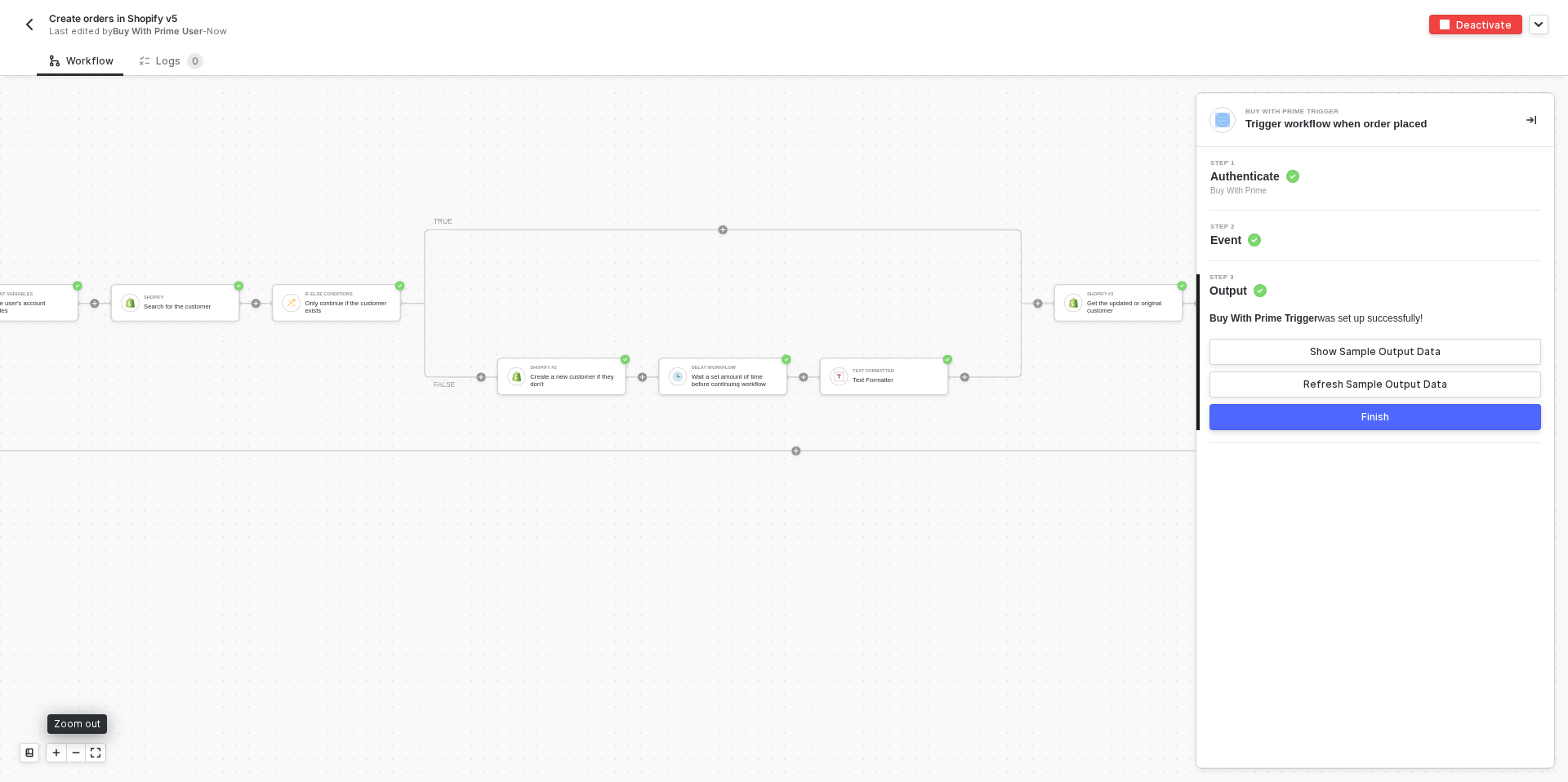
click at [76, 754] on icon "icon-minus" at bounding box center [76, 753] width 10 height 10
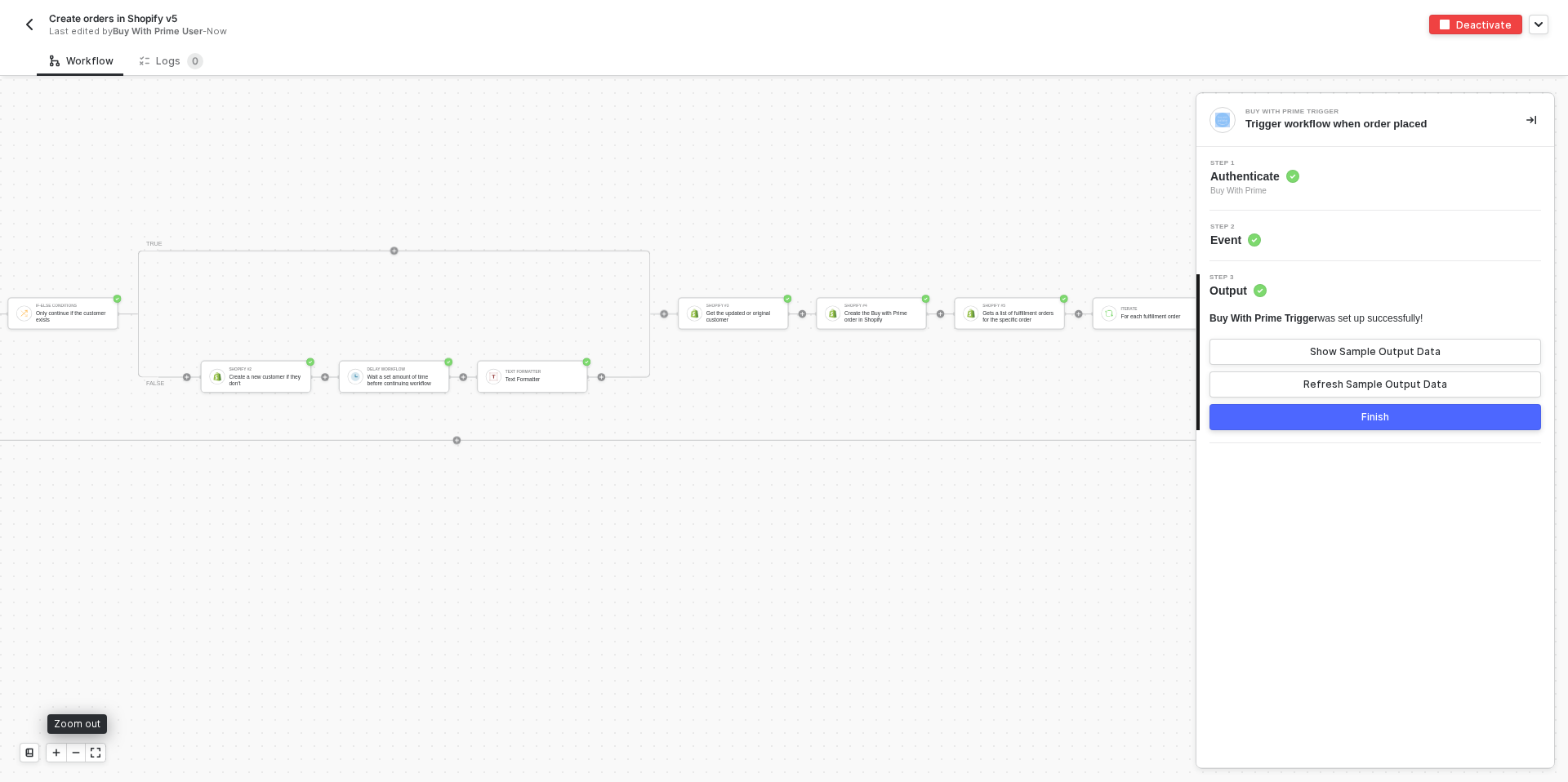
click at [76, 754] on icon "icon-minus" at bounding box center [76, 753] width 10 height 10
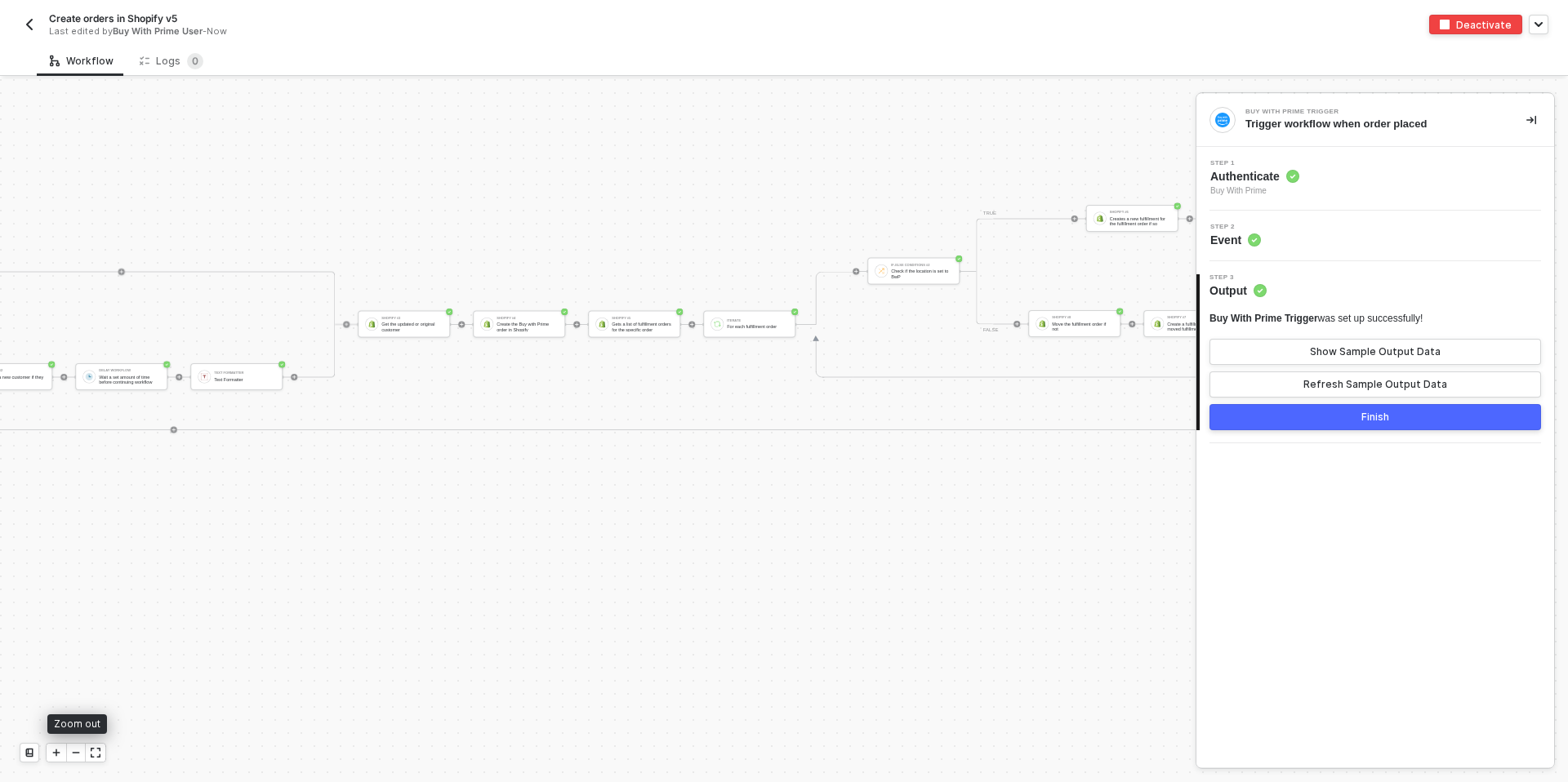
click at [76, 754] on icon "icon-minus" at bounding box center [76, 753] width 10 height 10
click at [53, 754] on icon "icon-play" at bounding box center [57, 753] width 10 height 10
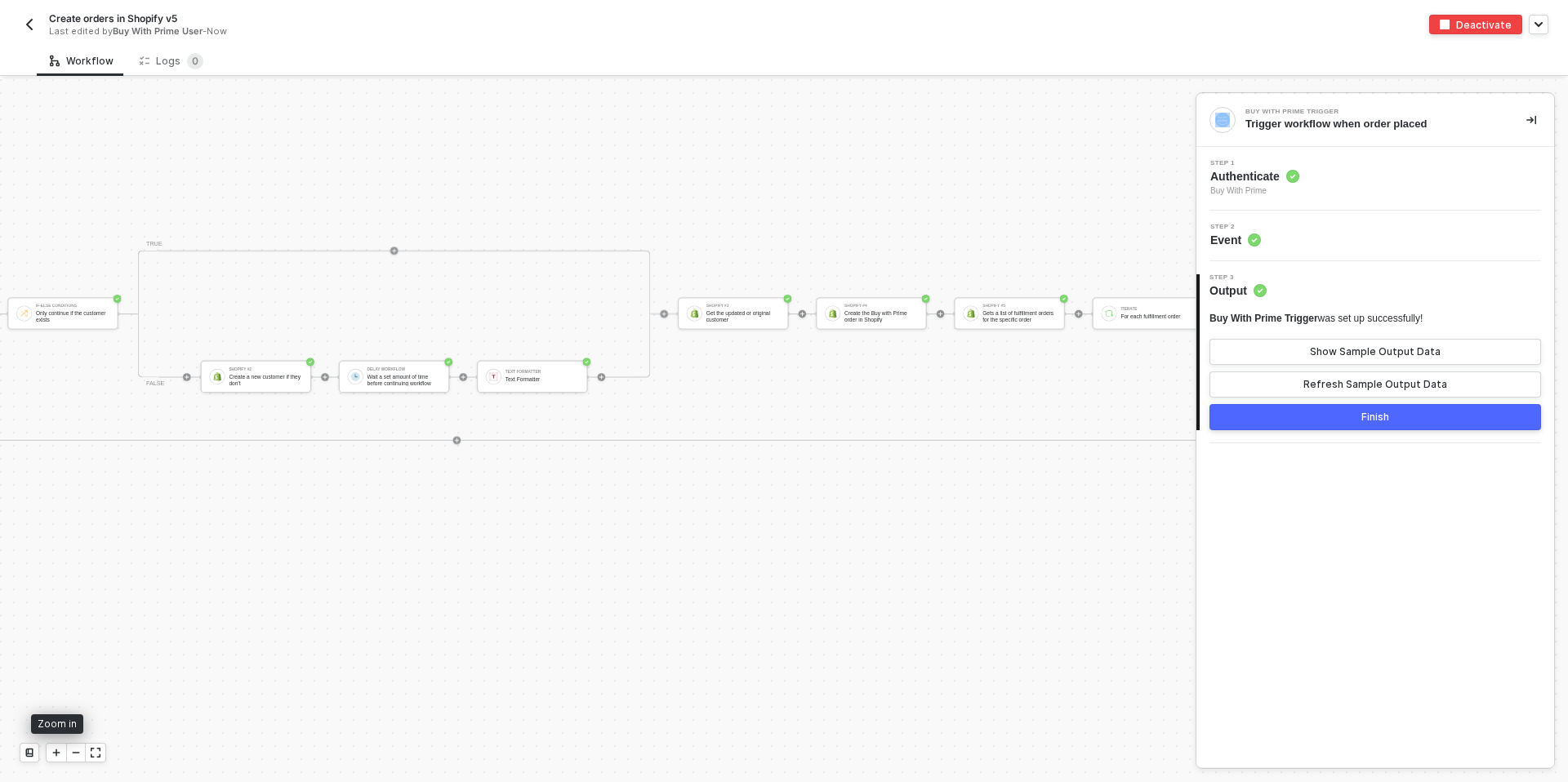
click at [53, 754] on icon "icon-play" at bounding box center [57, 753] width 10 height 10
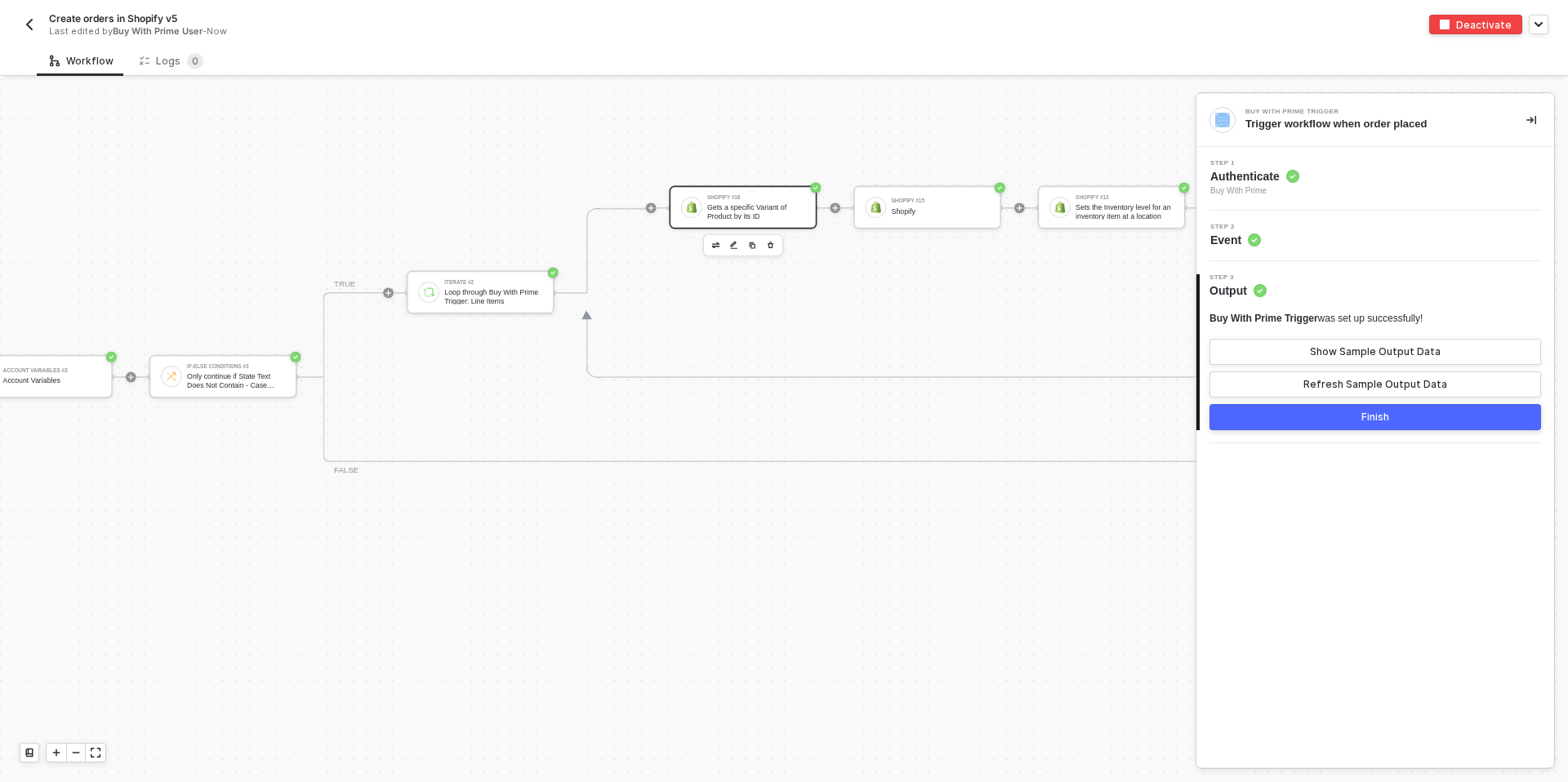
scroll to position [1114, 2121]
click at [740, 212] on div "Gets a specific Variant of Product by its ID" at bounding box center [754, 211] width 98 height 16
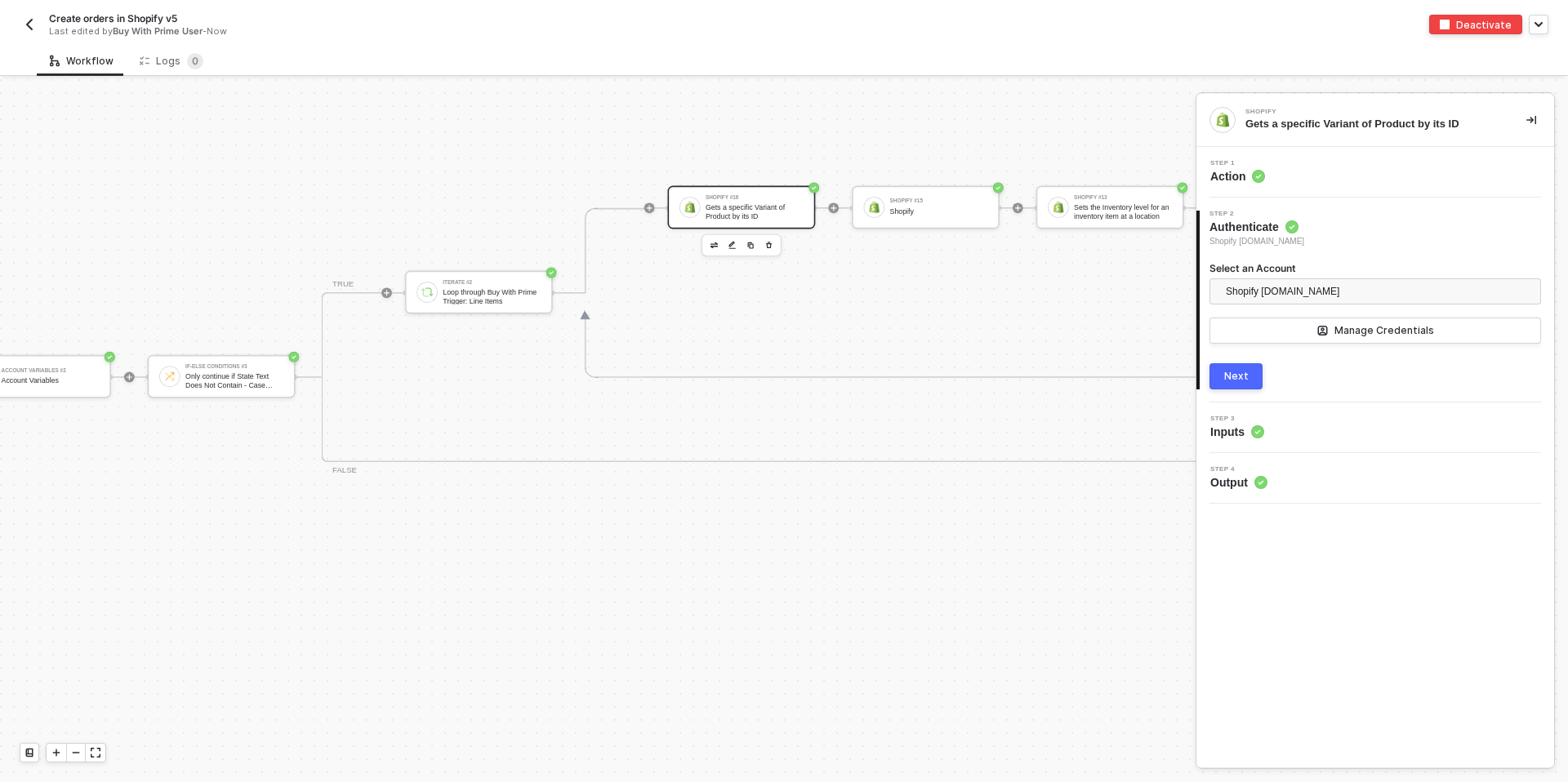
click at [1232, 178] on span "Action" at bounding box center [1237, 177] width 55 height 16
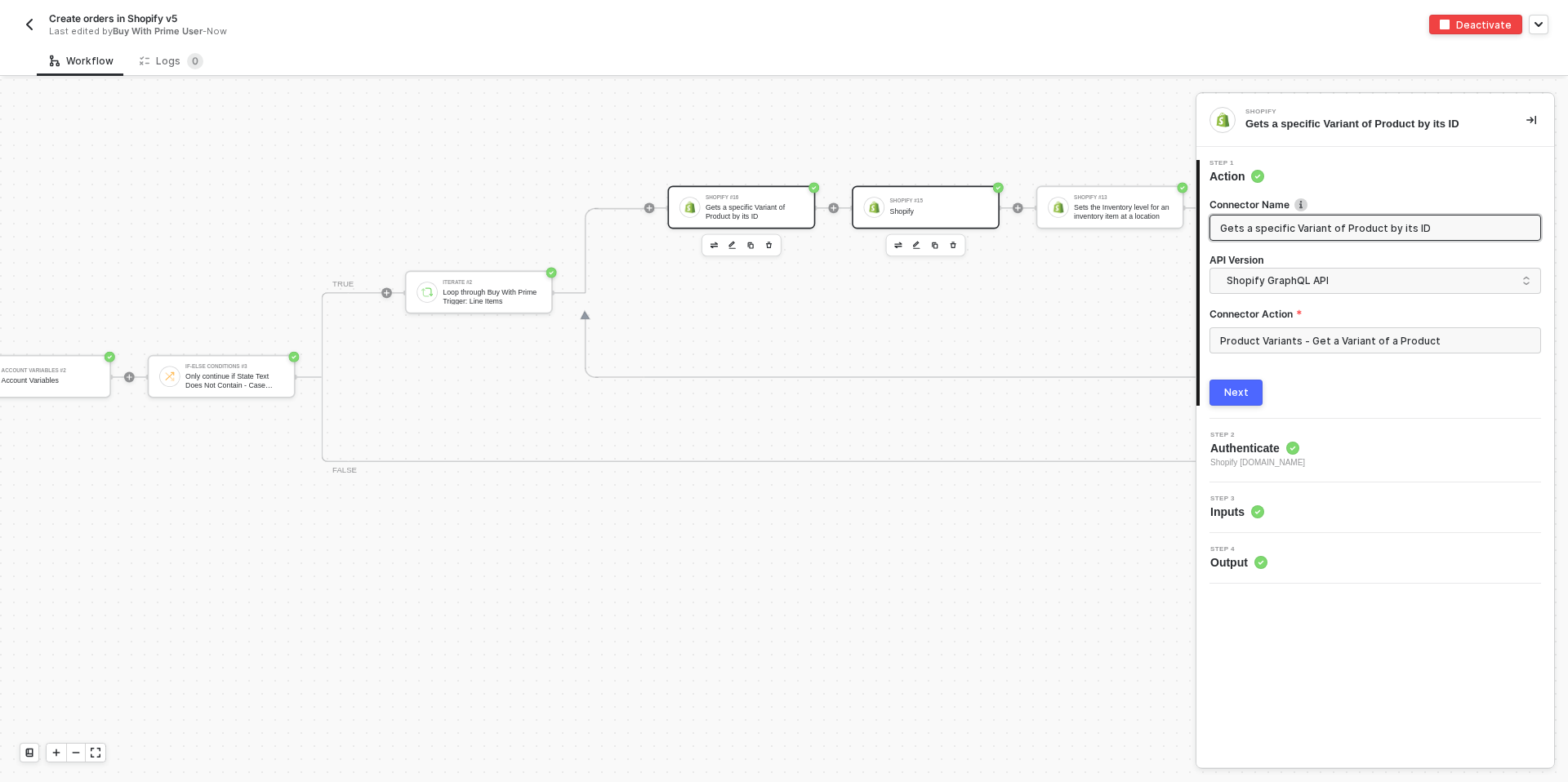
click at [898, 211] on div "Shopify" at bounding box center [939, 211] width 98 height 8
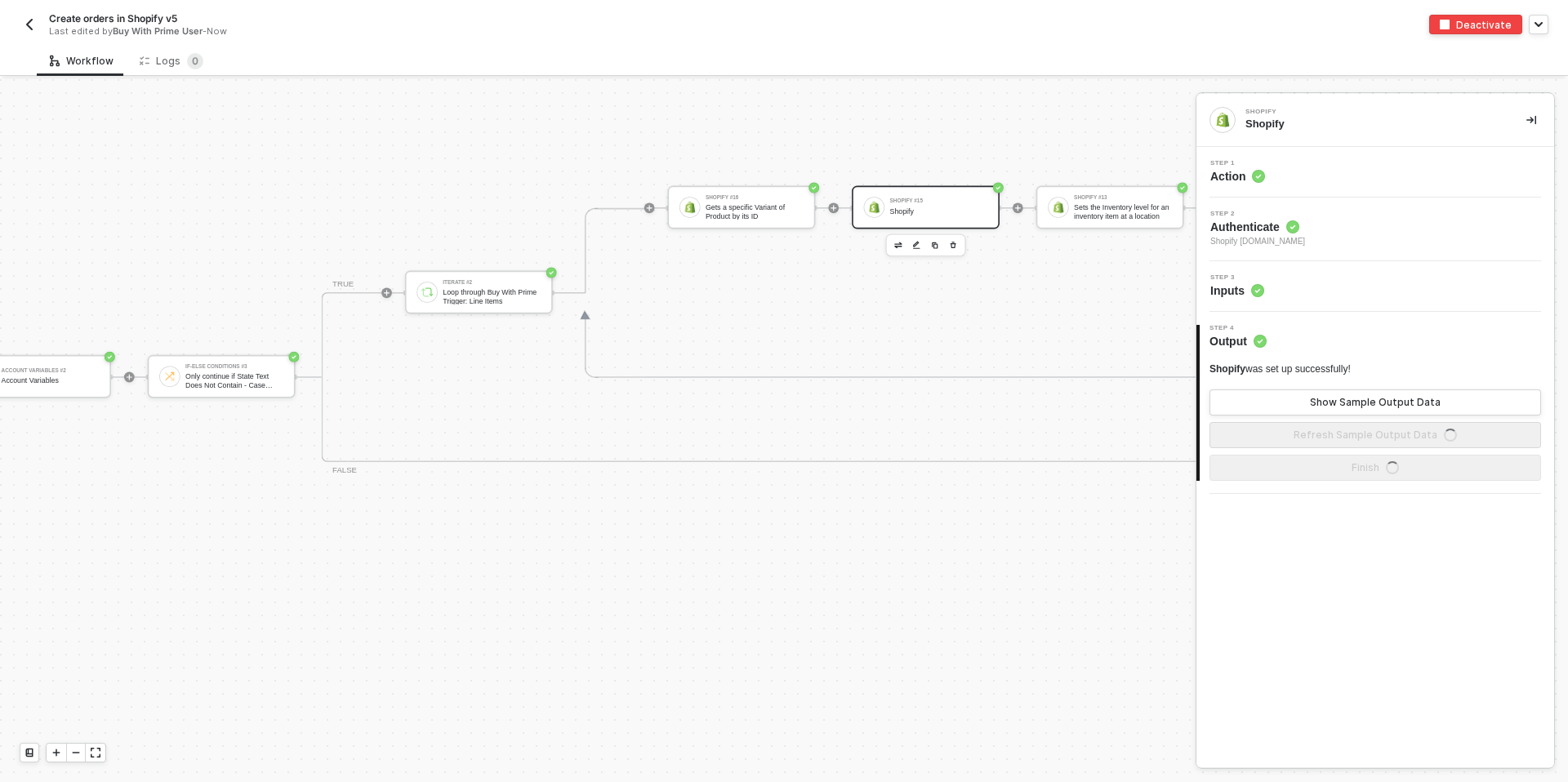
click at [1234, 175] on span "Action" at bounding box center [1237, 177] width 55 height 16
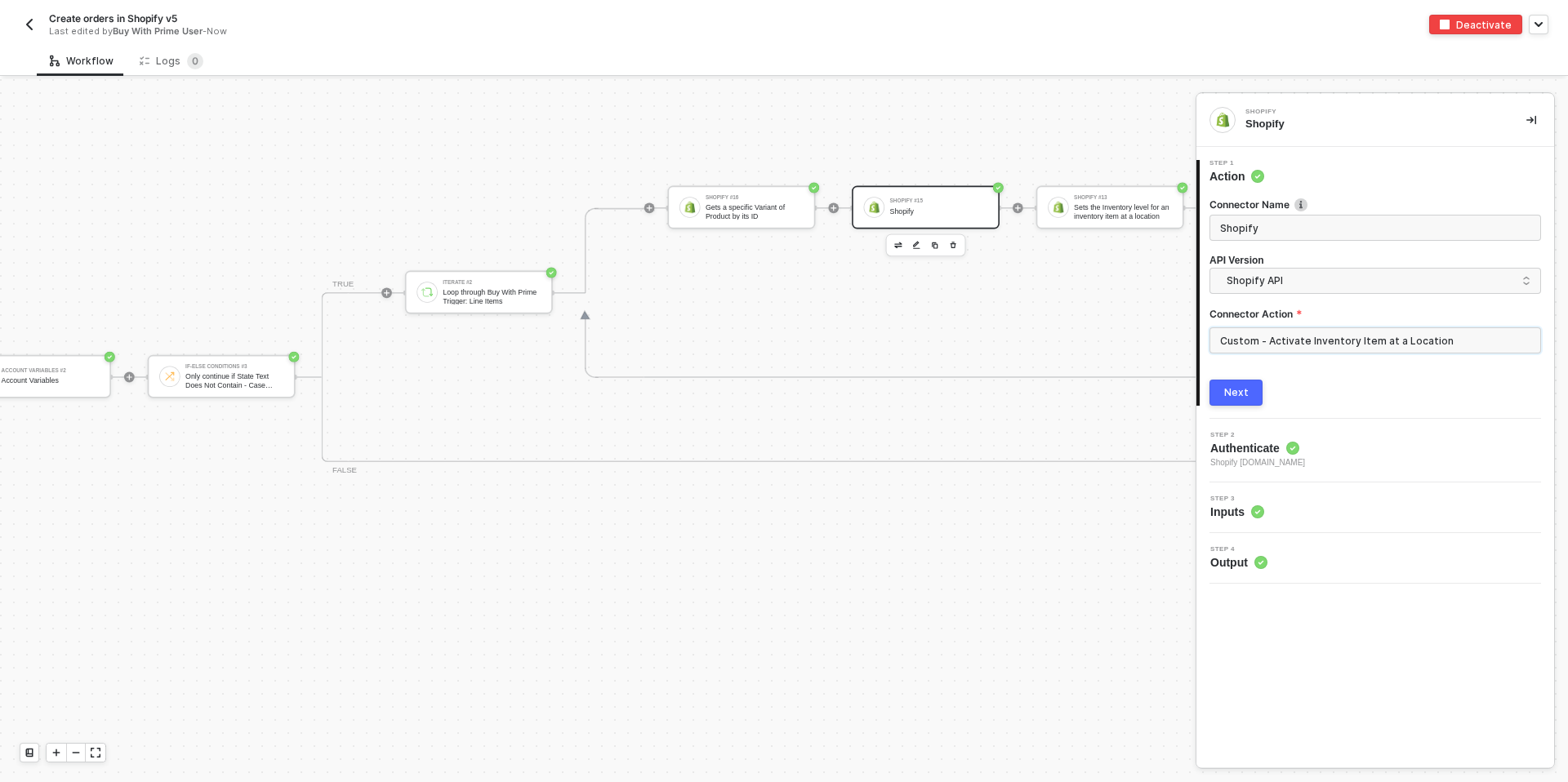
click at [1282, 338] on input "Custom - Activate Inventory Item at a Location" at bounding box center [1375, 340] width 331 height 26
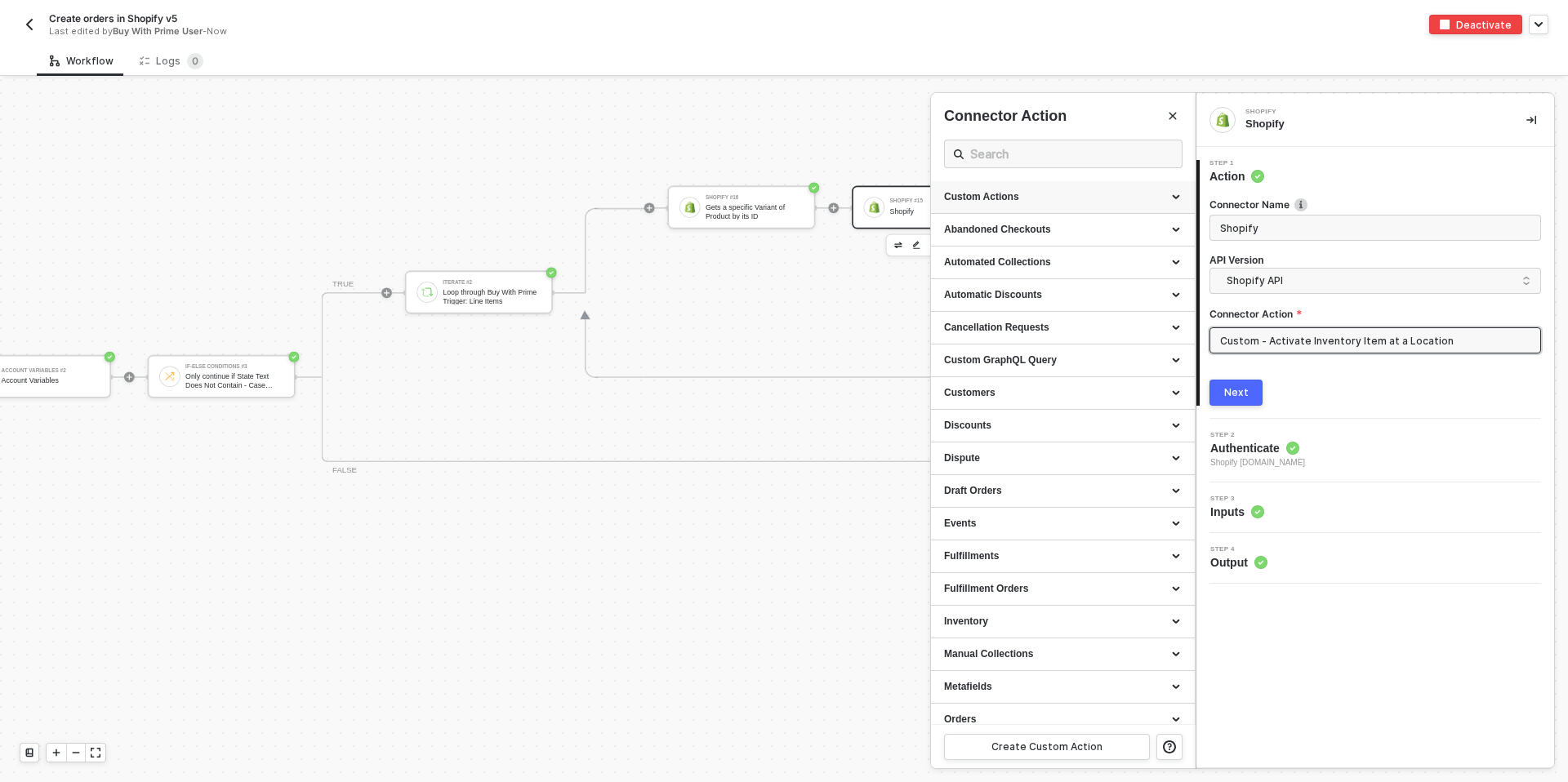
click at [1029, 197] on div "Custom Actions" at bounding box center [1062, 197] width 238 height 14
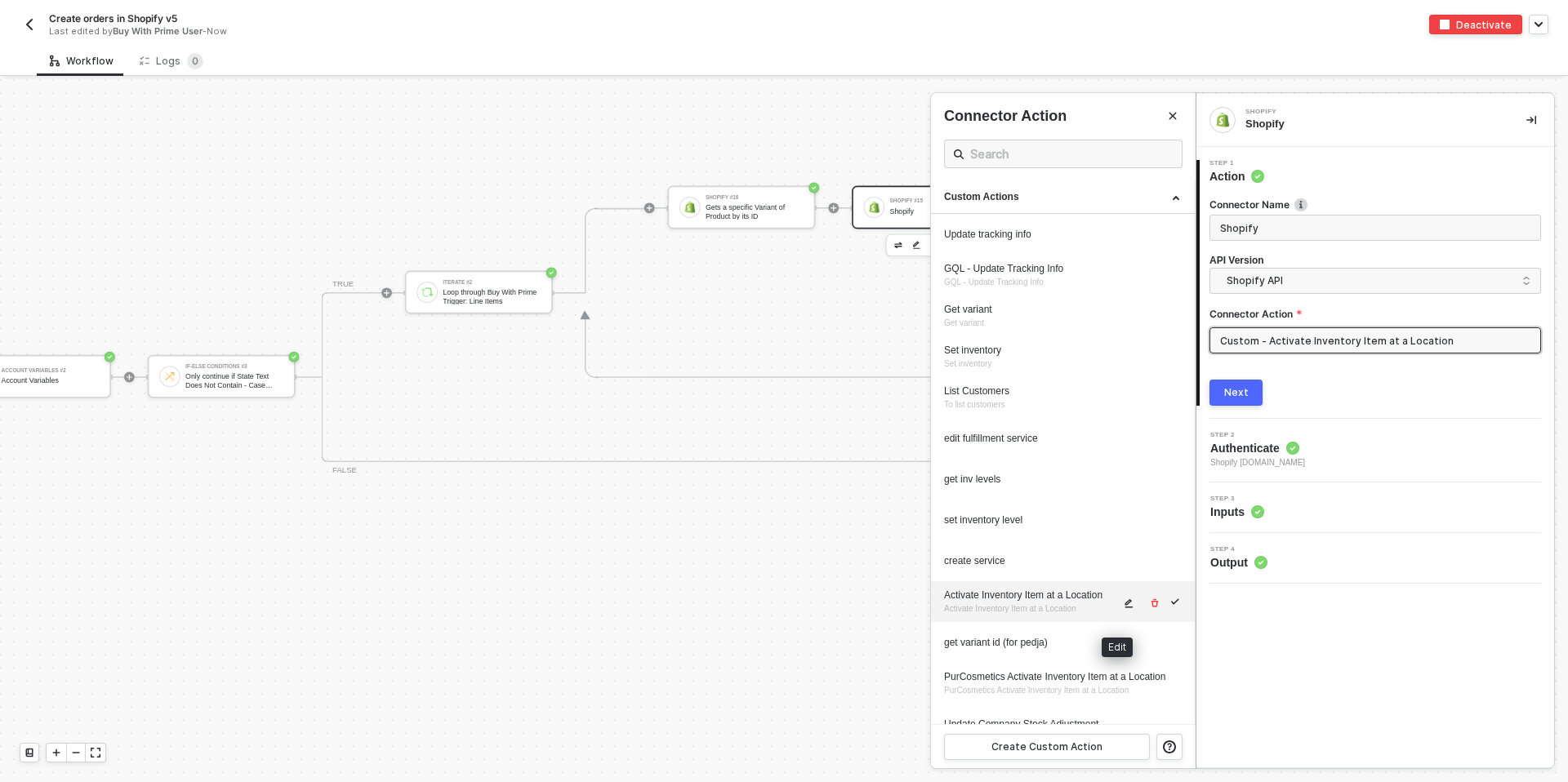
click at [1124, 608] on icon "icon-edit" at bounding box center [1129, 604] width 10 height 10
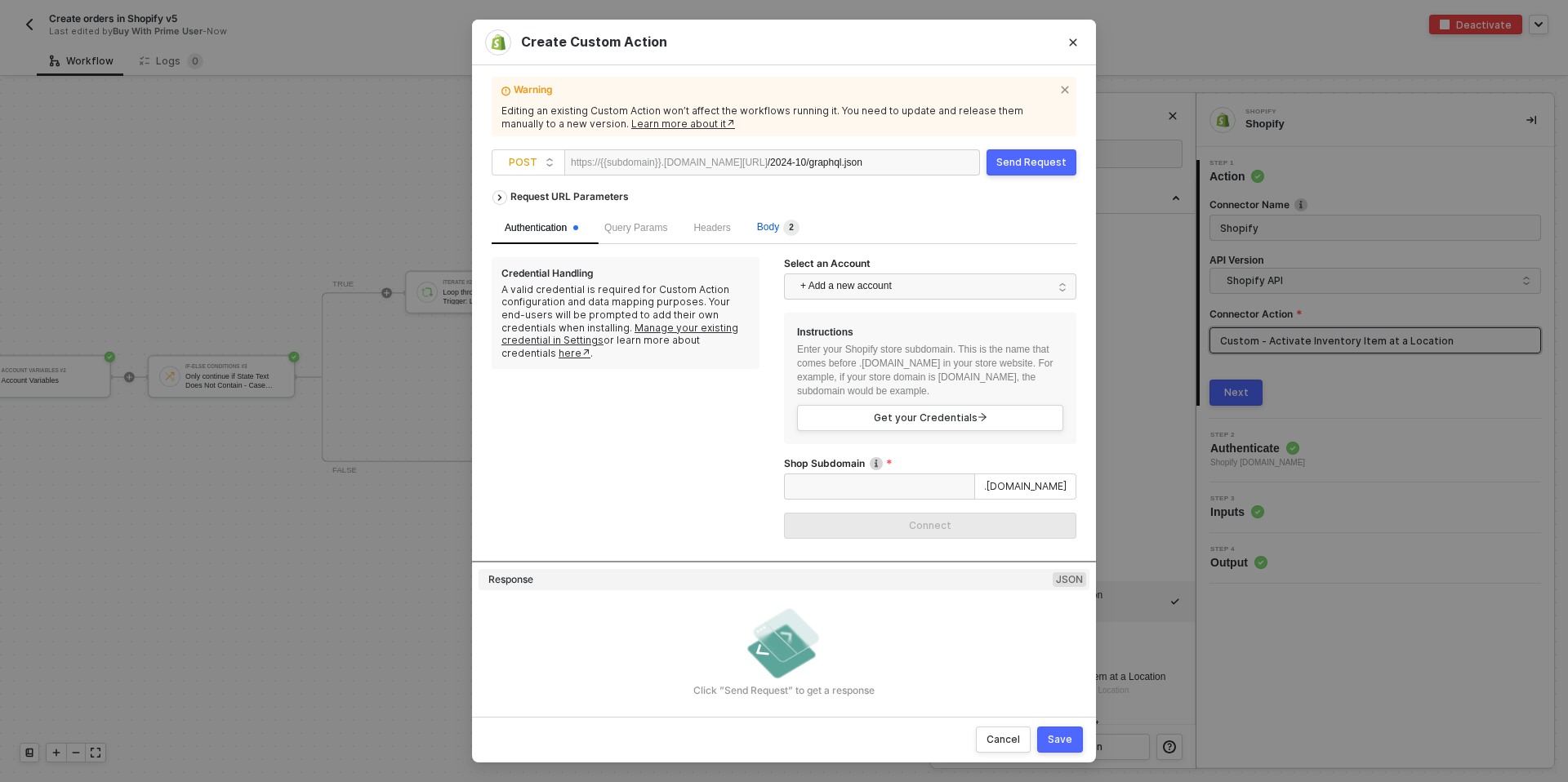
click at [783, 222] on span "Body 2" at bounding box center [779, 227] width 43 height 12
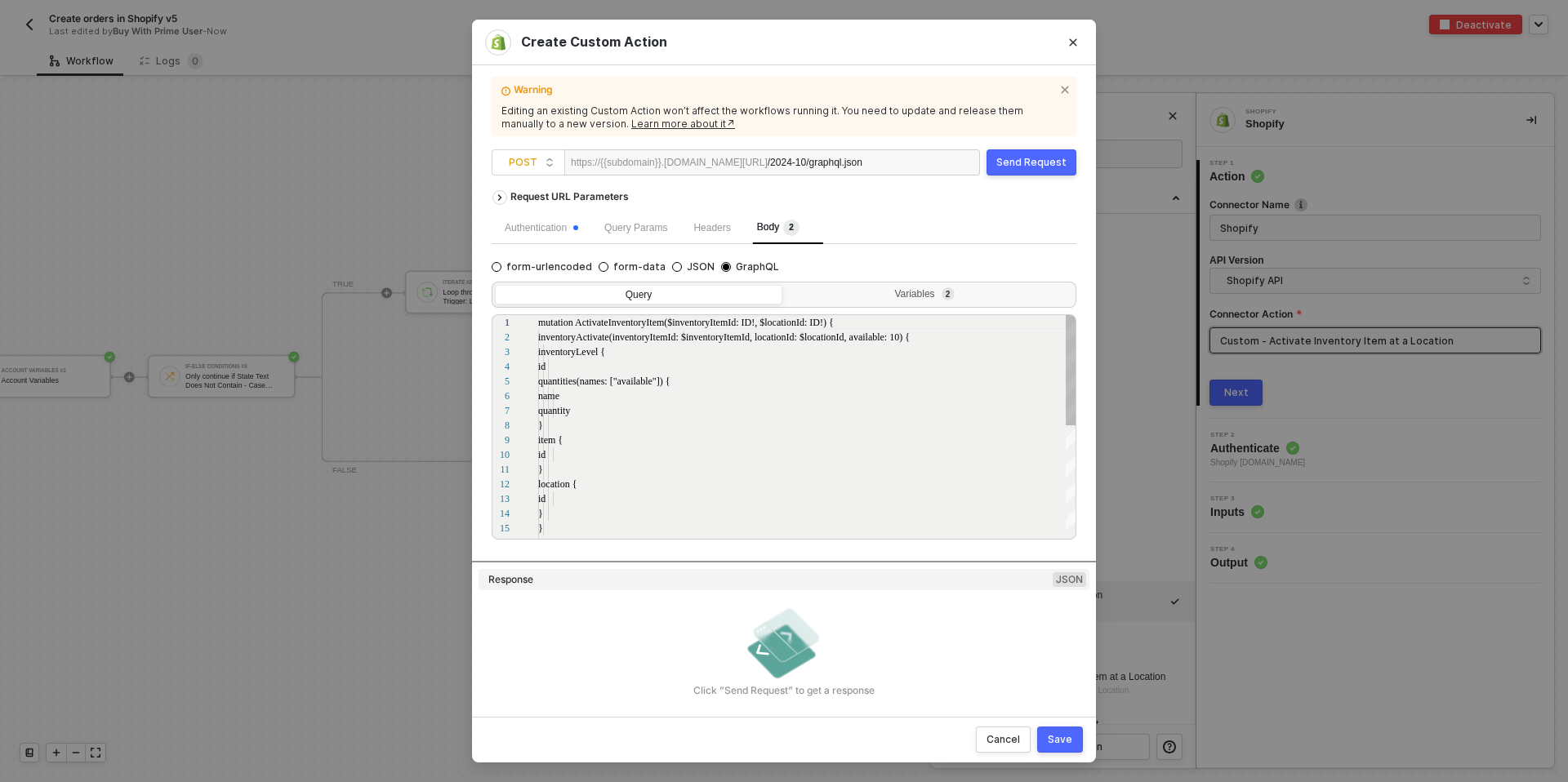
scroll to position [147, 0]
click at [892, 301] on div "Variables 2" at bounding box center [929, 297] width 288 height 23
click at [785, 285] on input "Variables 2" at bounding box center [785, 285] width 0 height 0
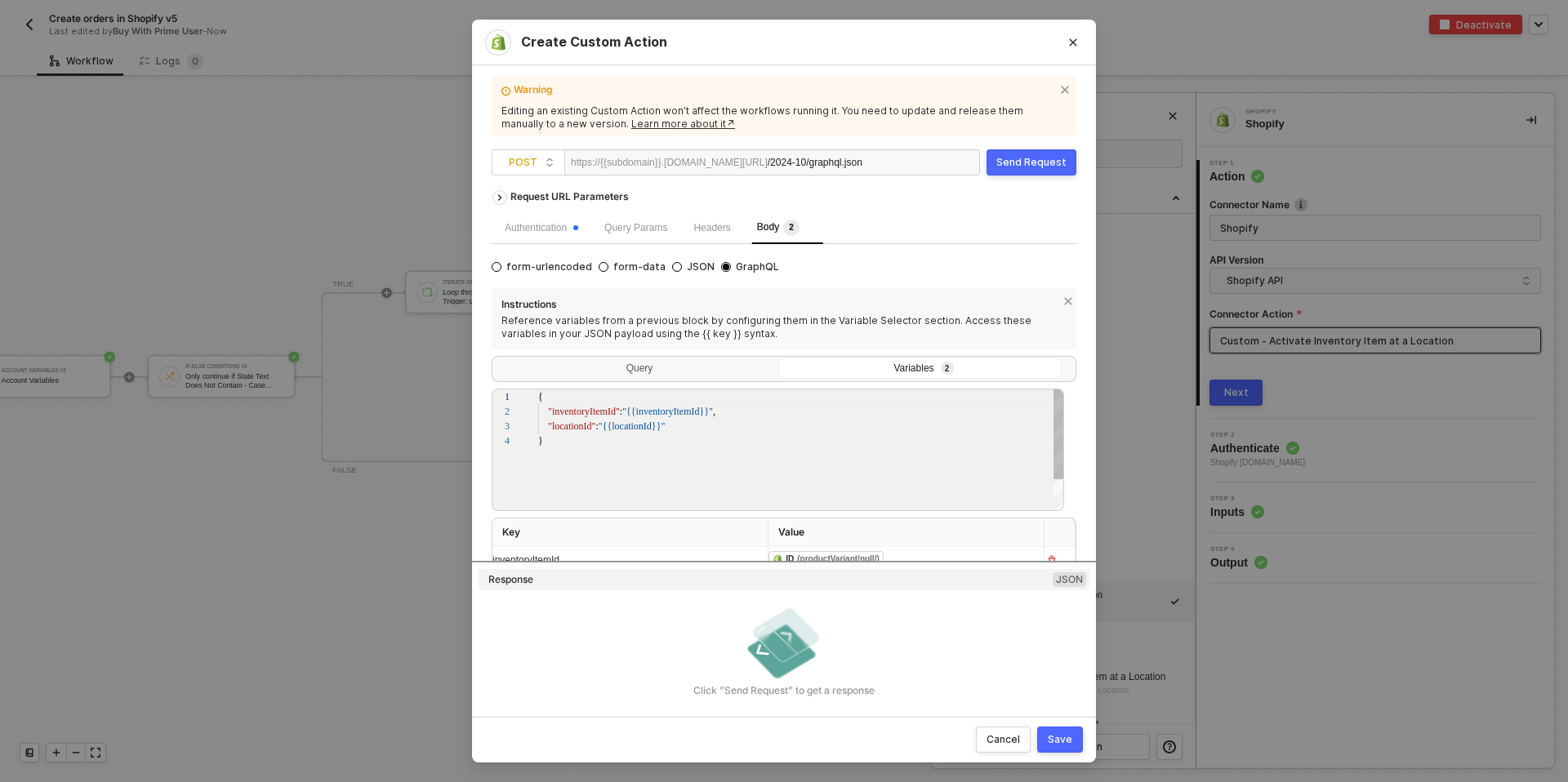
scroll to position [44, 0]
click at [1083, 35] on button "Close" at bounding box center [1073, 43] width 26 height 26
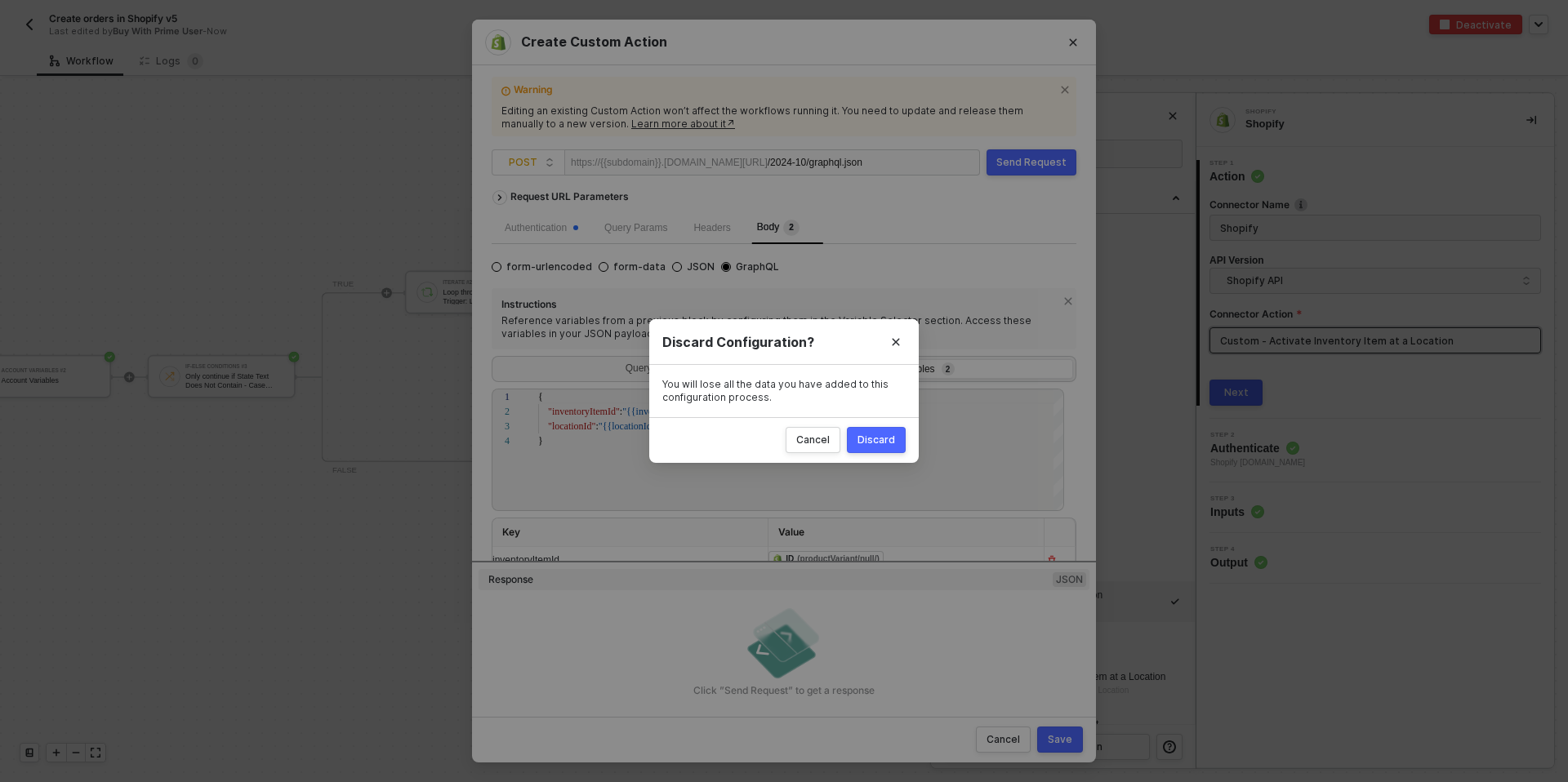
click at [864, 440] on div "Discard" at bounding box center [877, 440] width 38 height 13
radio input "true"
radio input "false"
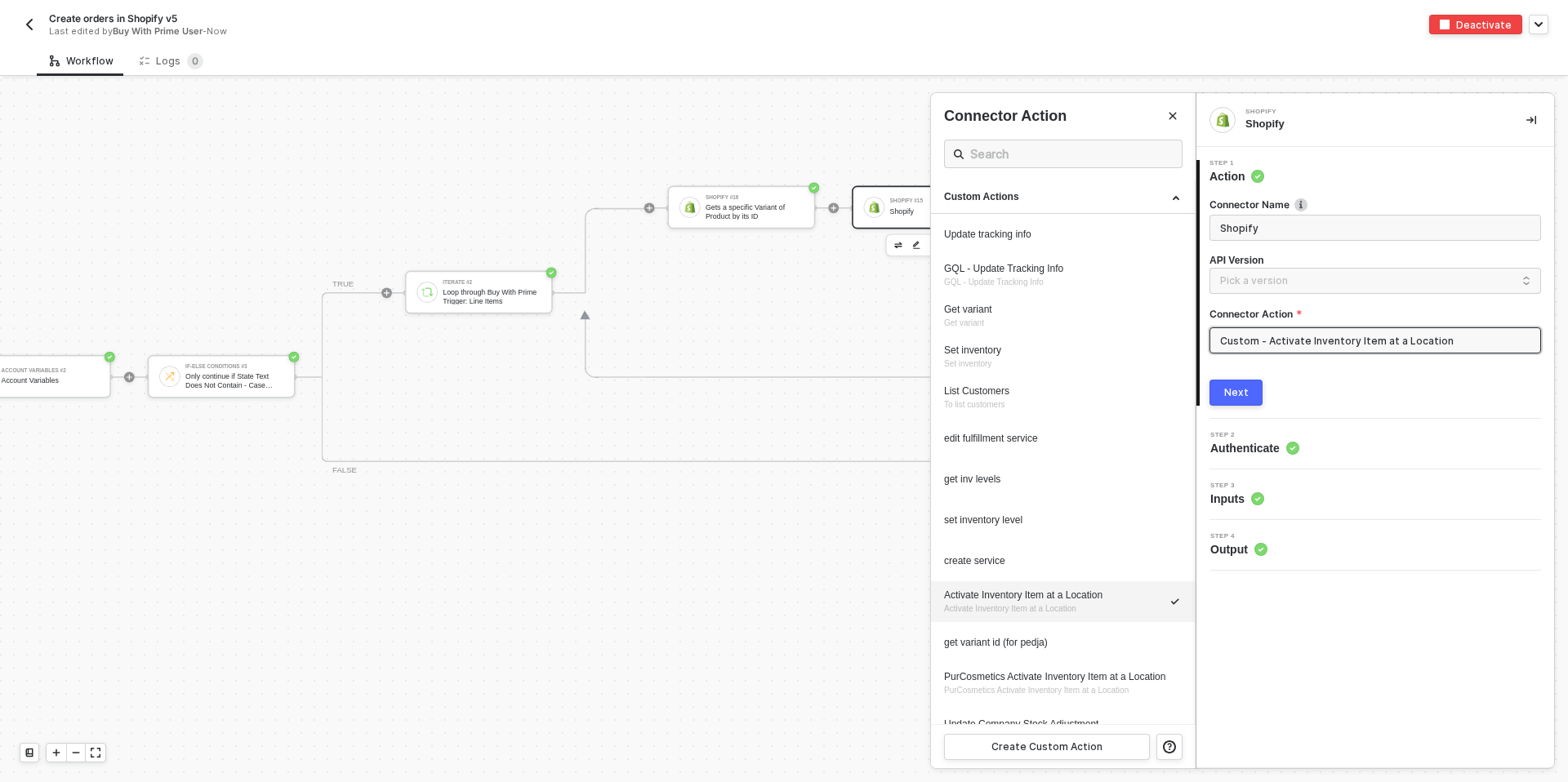
click at [1285, 498] on div "Step 3 Inputs" at bounding box center [1377, 495] width 354 height 25
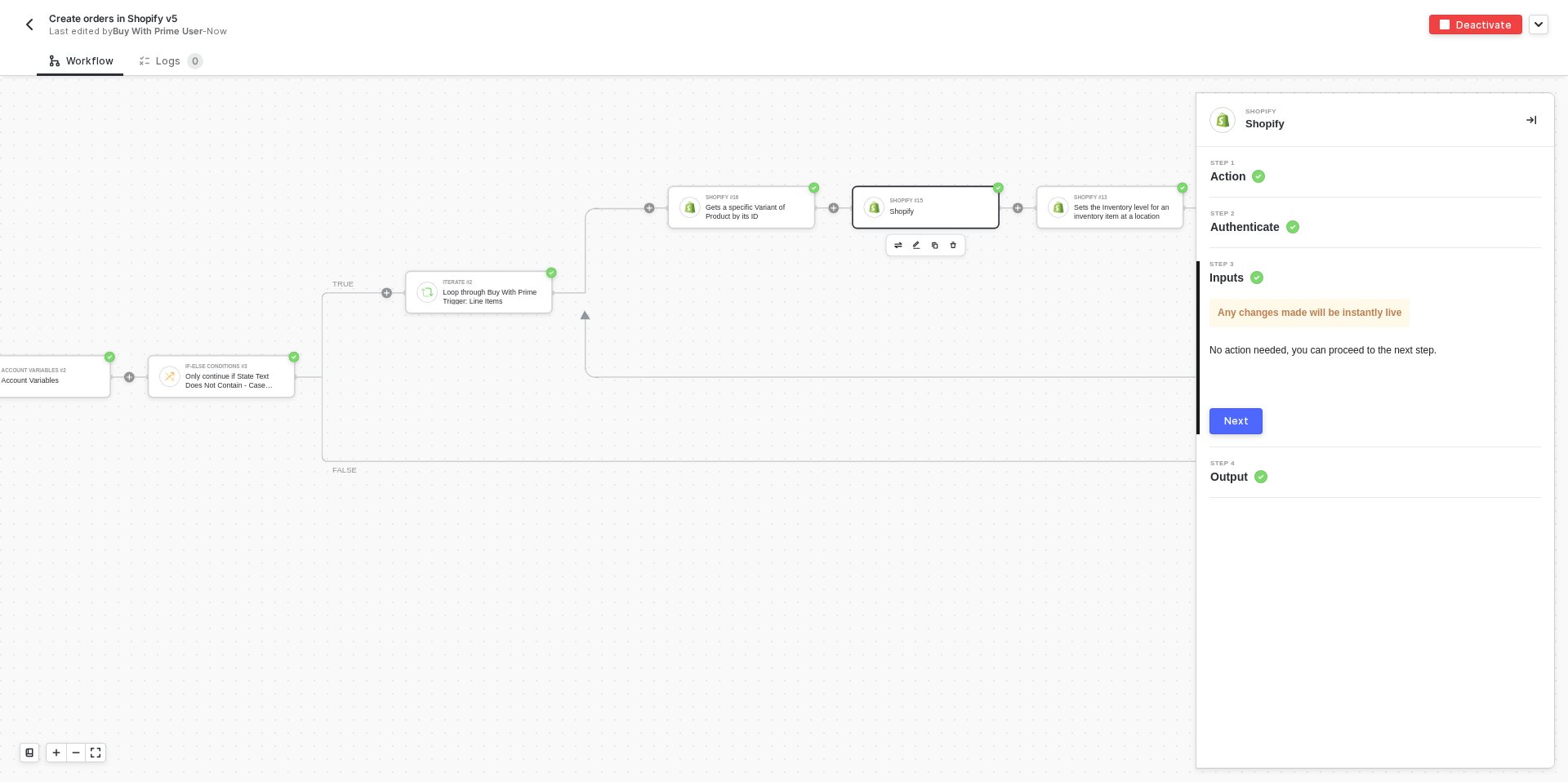
click at [1254, 164] on span "Step 1" at bounding box center [1237, 164] width 55 height 7
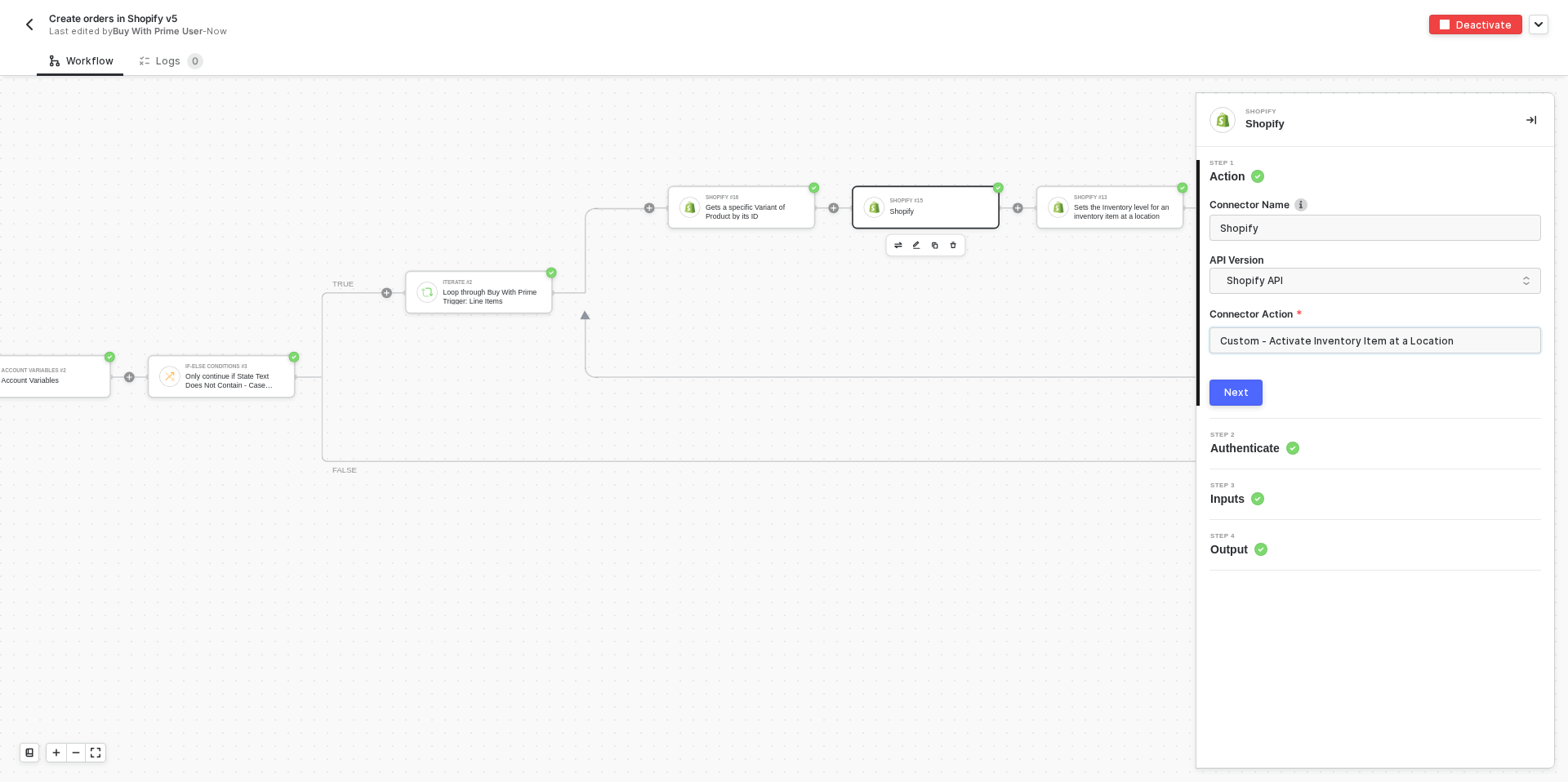
click at [1267, 338] on input "Custom - Activate Inventory Item at a Location" at bounding box center [1375, 340] width 331 height 26
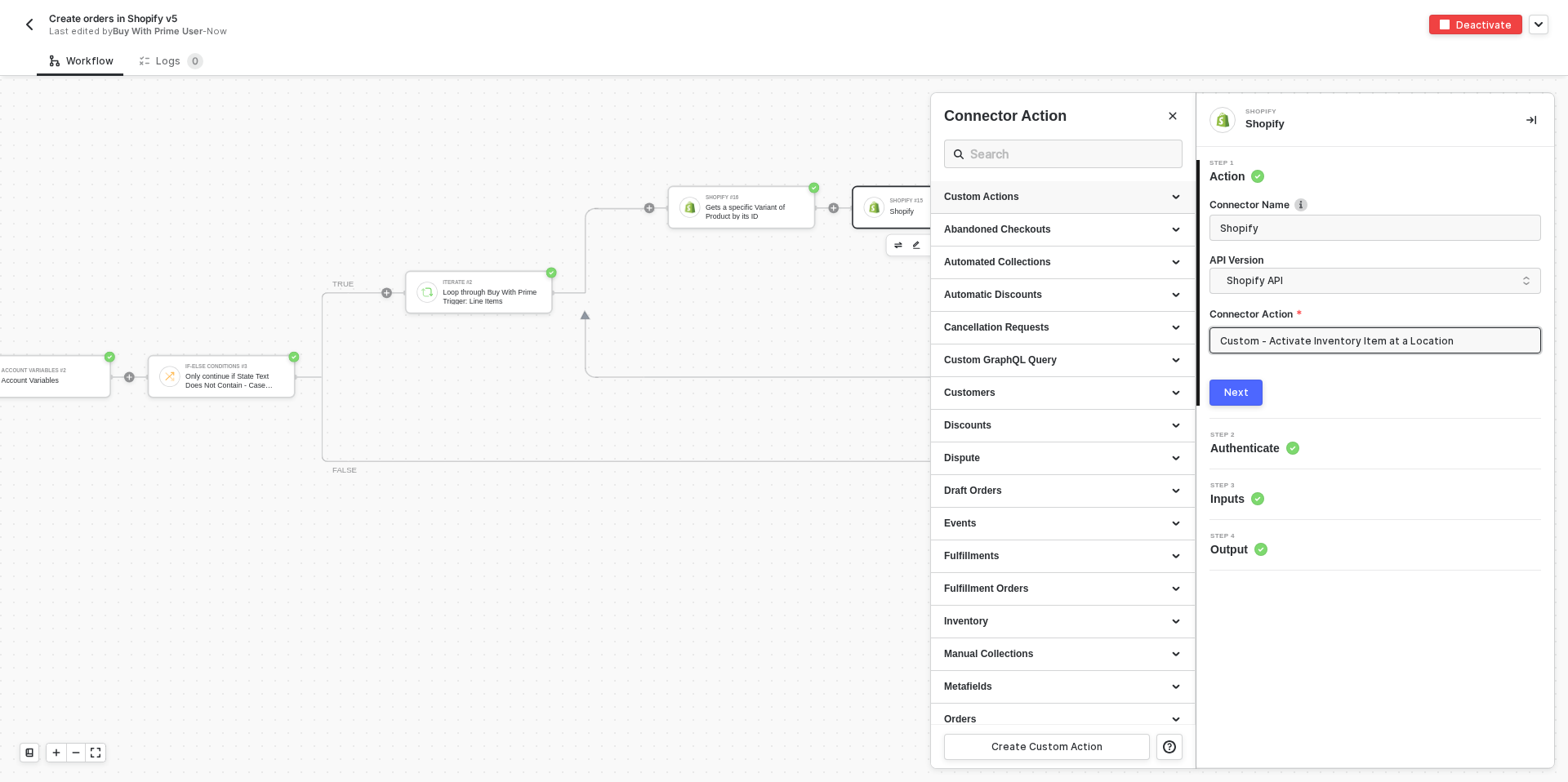
click at [1096, 196] on div "Custom Actions" at bounding box center [1062, 197] width 238 height 14
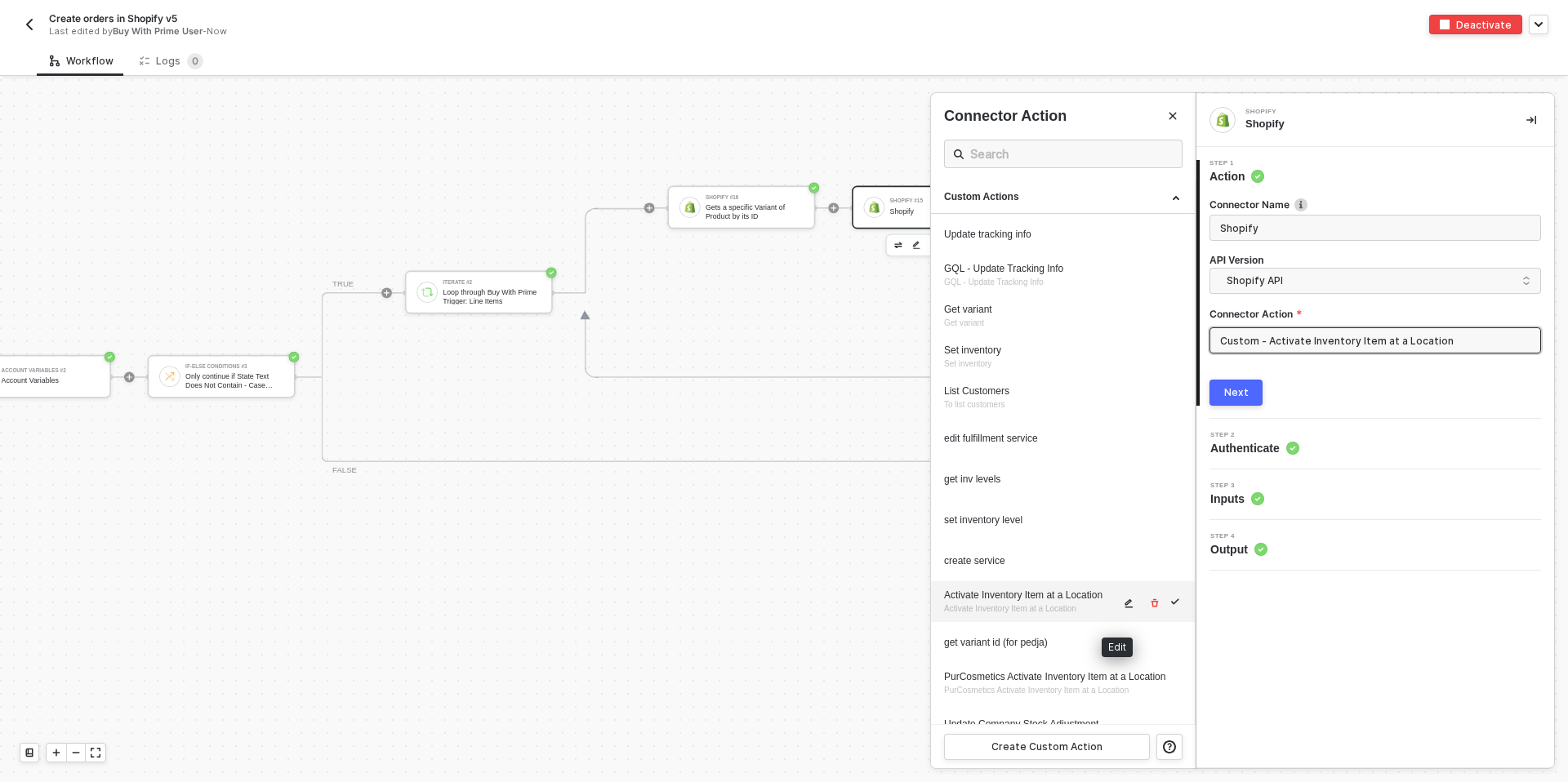
click at [1126, 608] on icon "icon-edit" at bounding box center [1130, 604] width 8 height 9
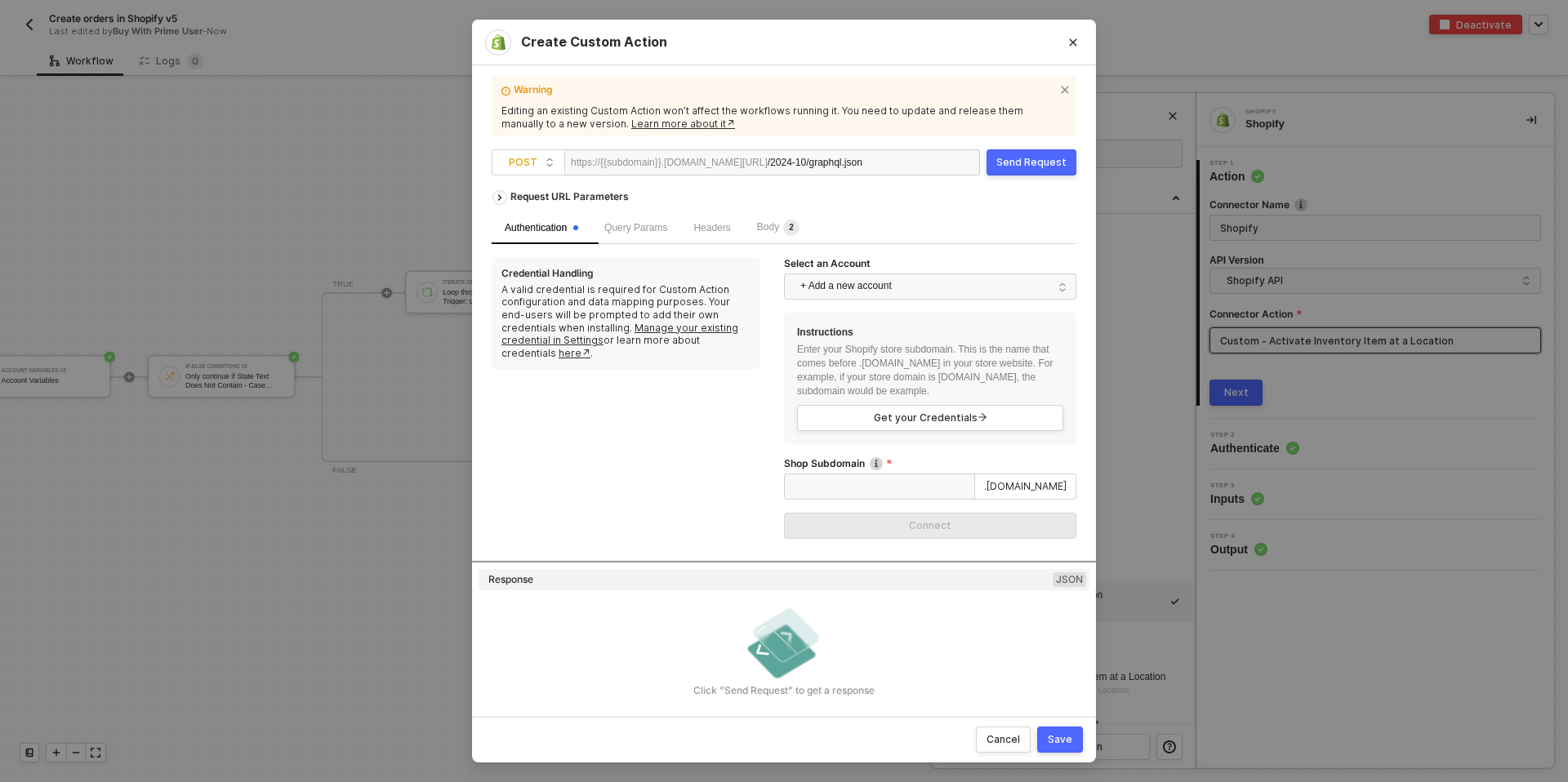
click at [773, 225] on span "Body 2" at bounding box center [779, 227] width 43 height 12
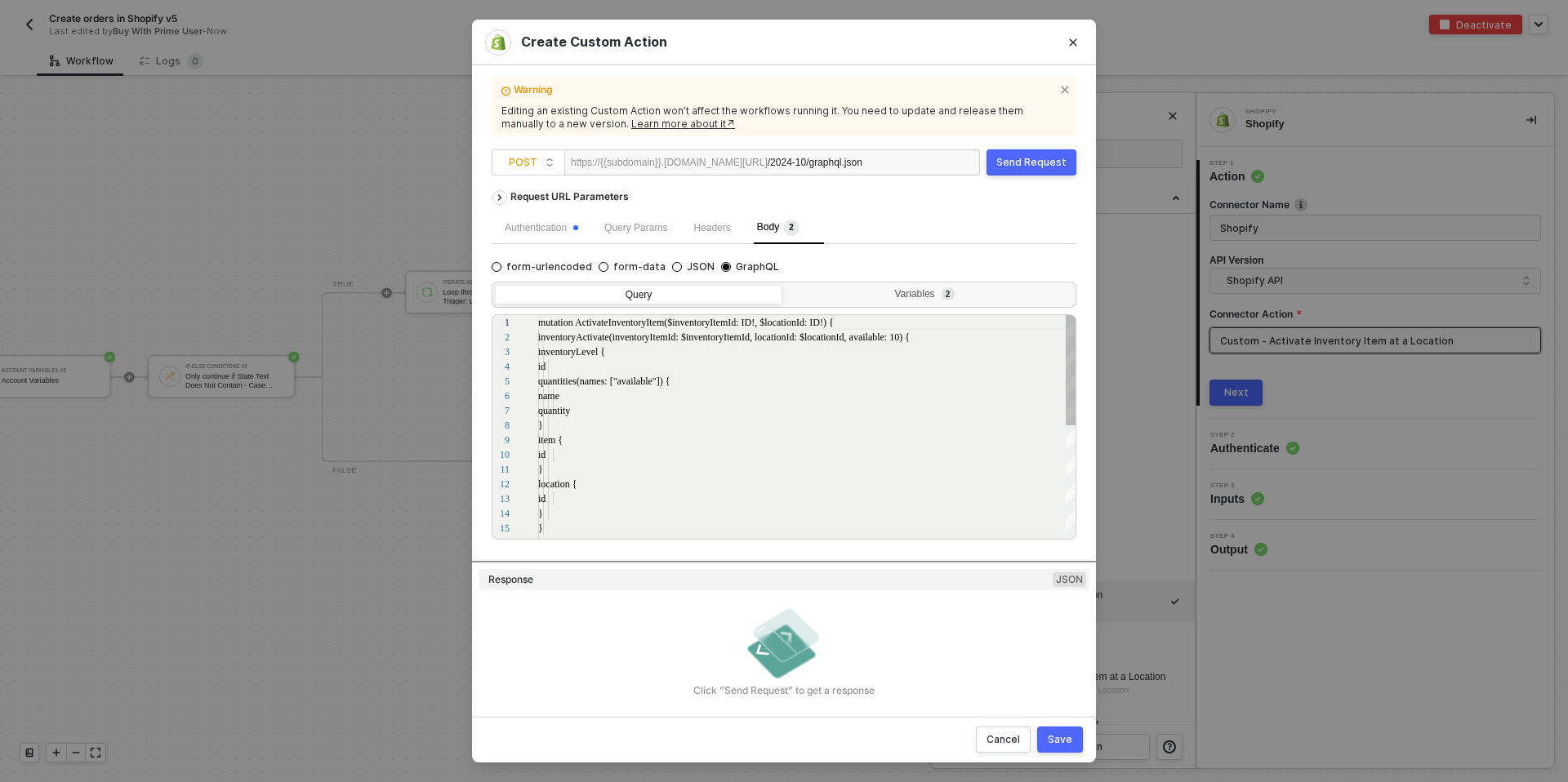
scroll to position [147, 0]
click at [941, 291] on span "2" at bounding box center [946, 295] width 23 height 12
click at [785, 285] on input "Variables 2" at bounding box center [785, 285] width 0 height 0
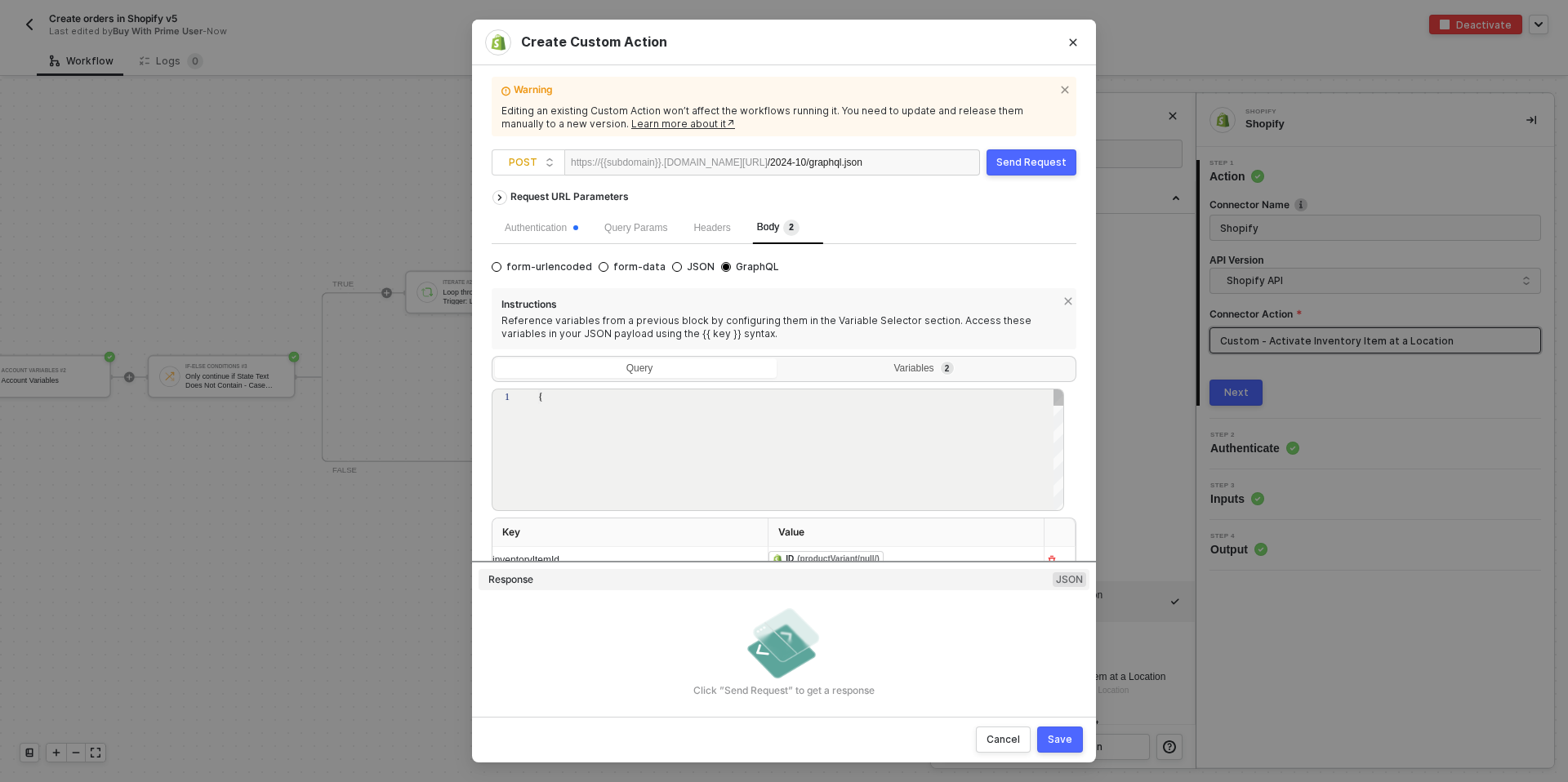
type textarea "{ "inventoryItemId": "{{inventoryItemId}}", "locationId" :"{{locationId}}" }"
drag, startPoint x: 1062, startPoint y: 448, endPoint x: 1055, endPoint y: 479, distance: 31.8
click at [1055, 479] on div at bounding box center [1059, 464] width 12 height 90
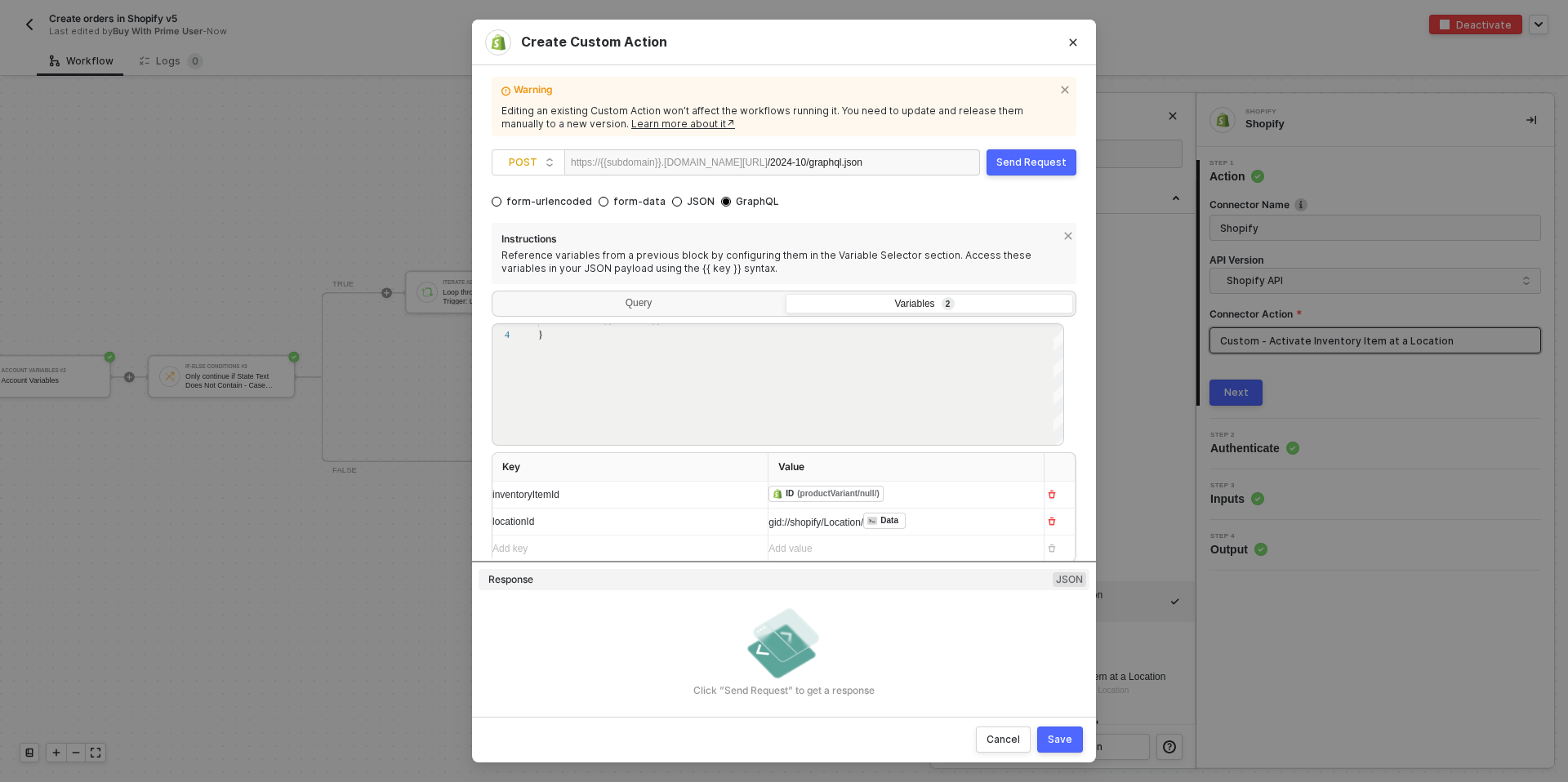
scroll to position [67, 0]
click at [1075, 40] on icon "Close" at bounding box center [1073, 42] width 7 height 7
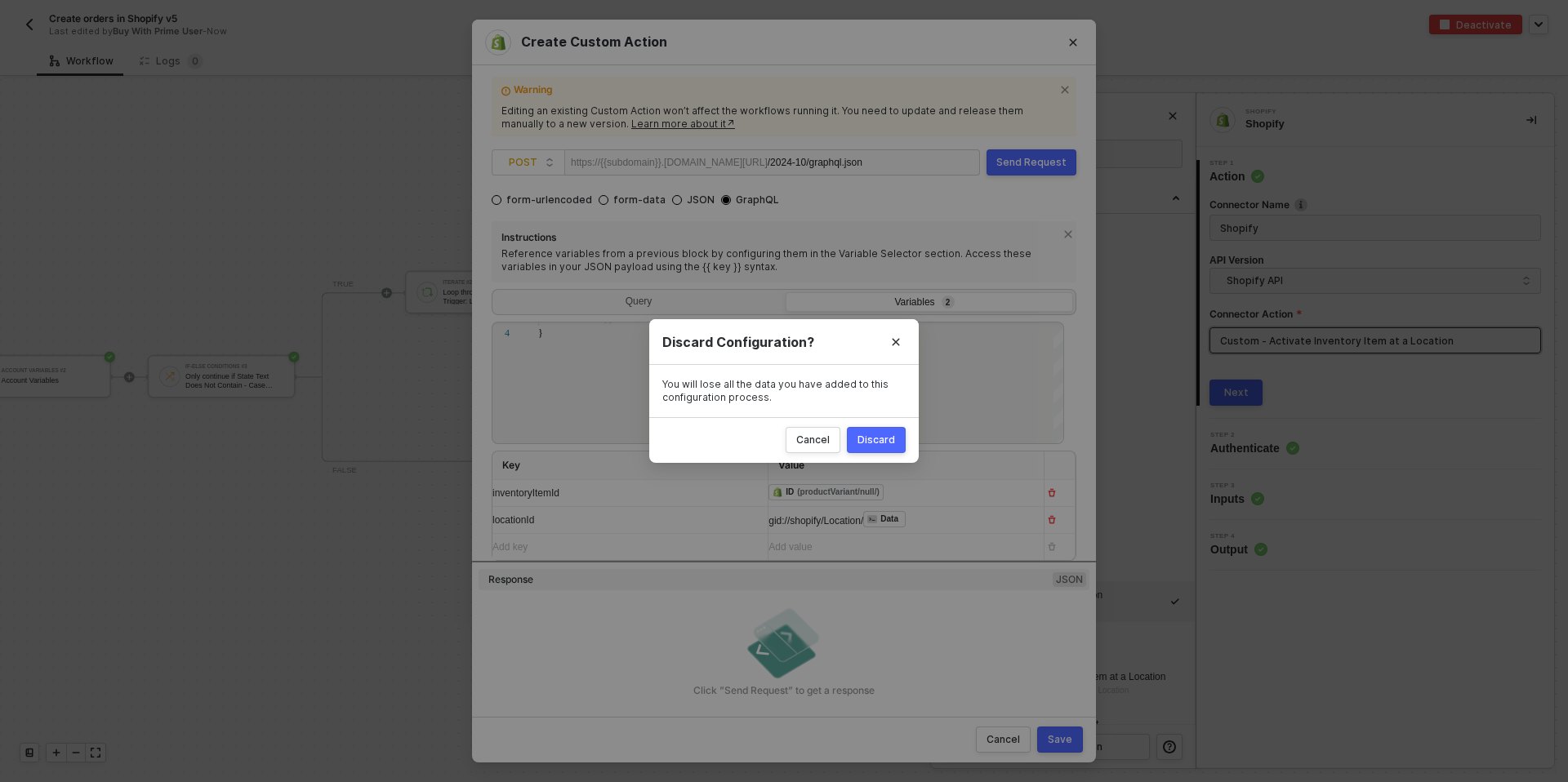
click at [872, 433] on div "Discard" at bounding box center [877, 440] width 38 height 13
radio input "true"
radio input "false"
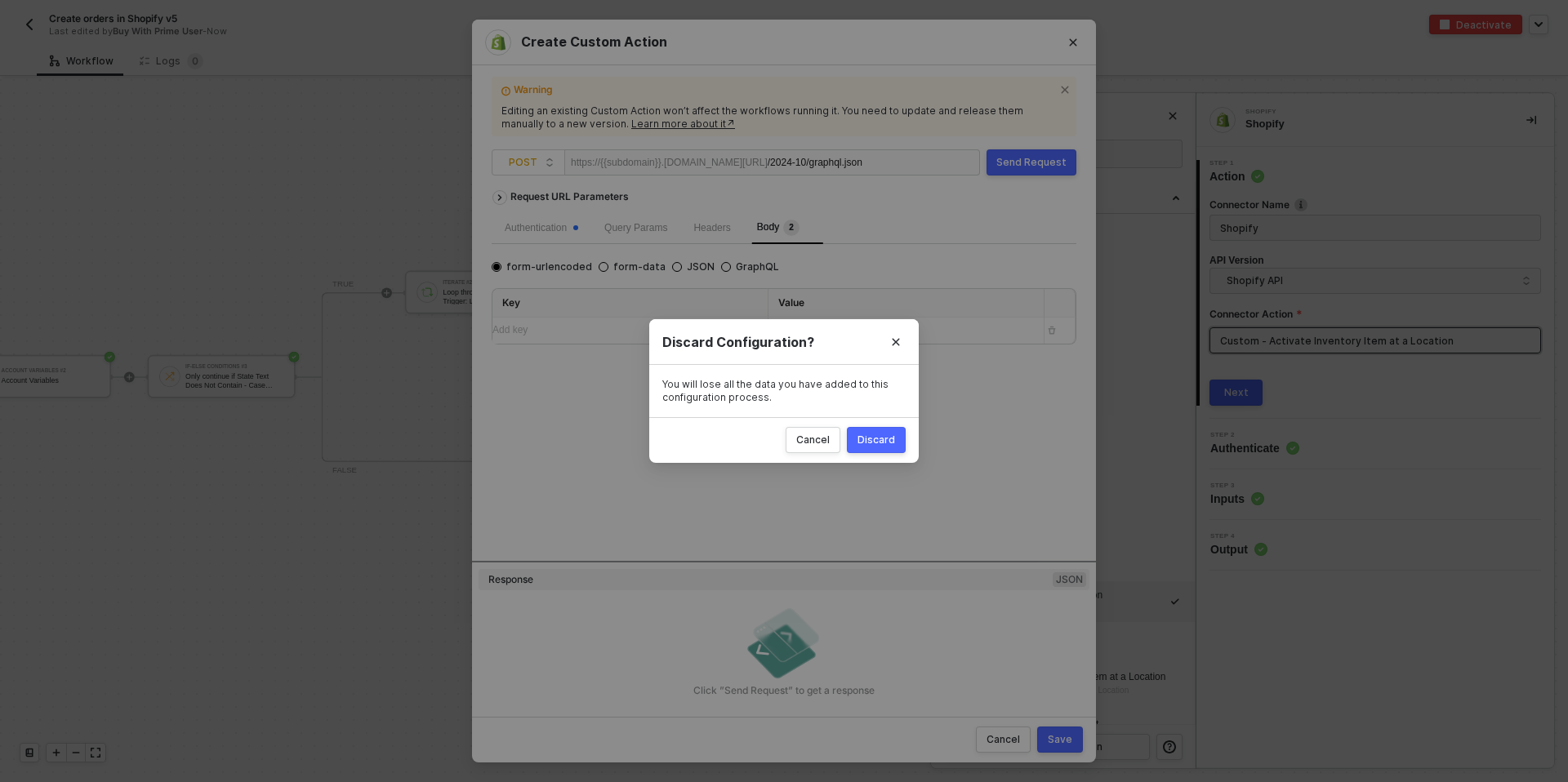
scroll to position [0, 0]
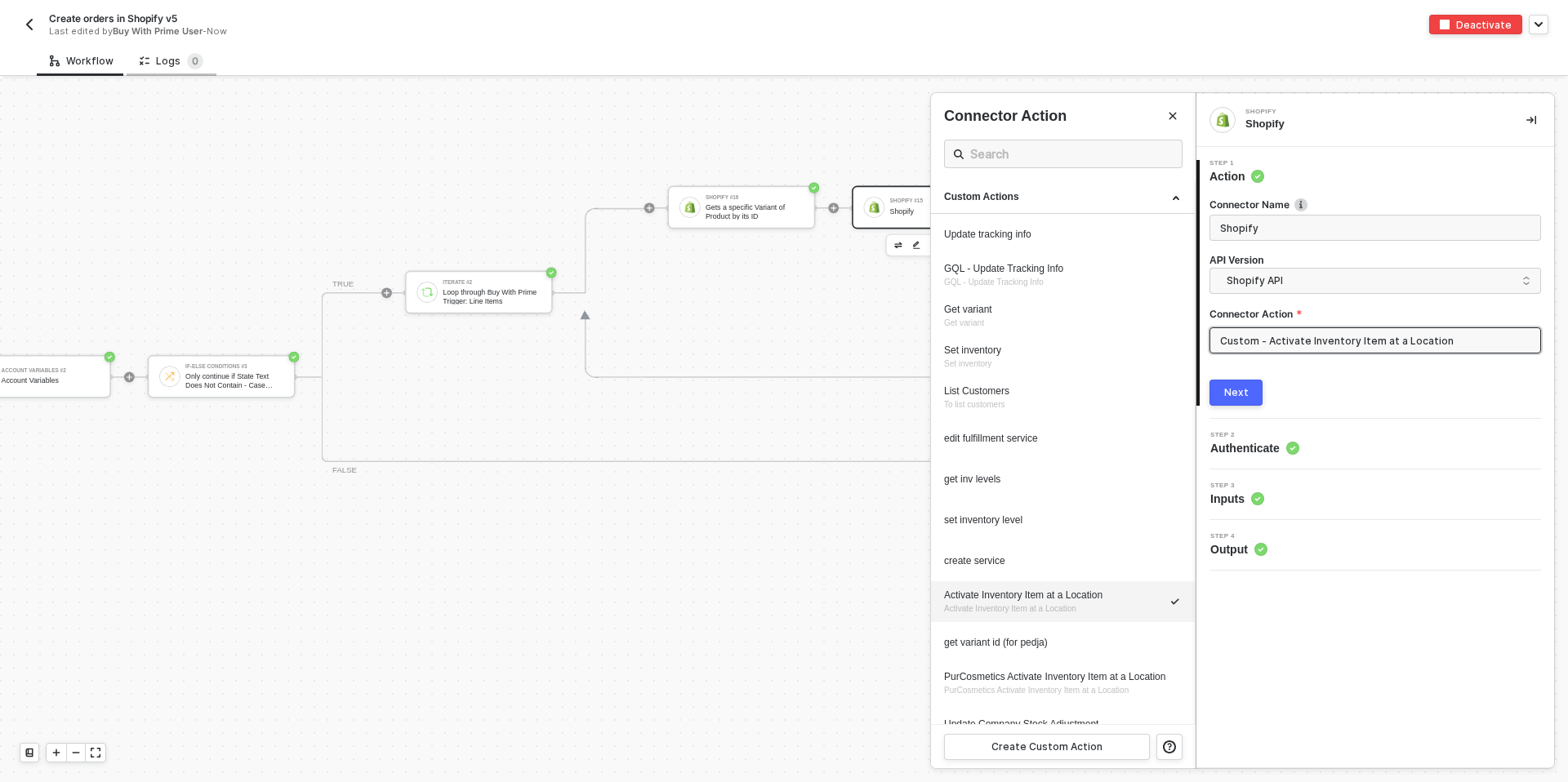
click at [167, 56] on div "Logs 0" at bounding box center [171, 62] width 63 height 16
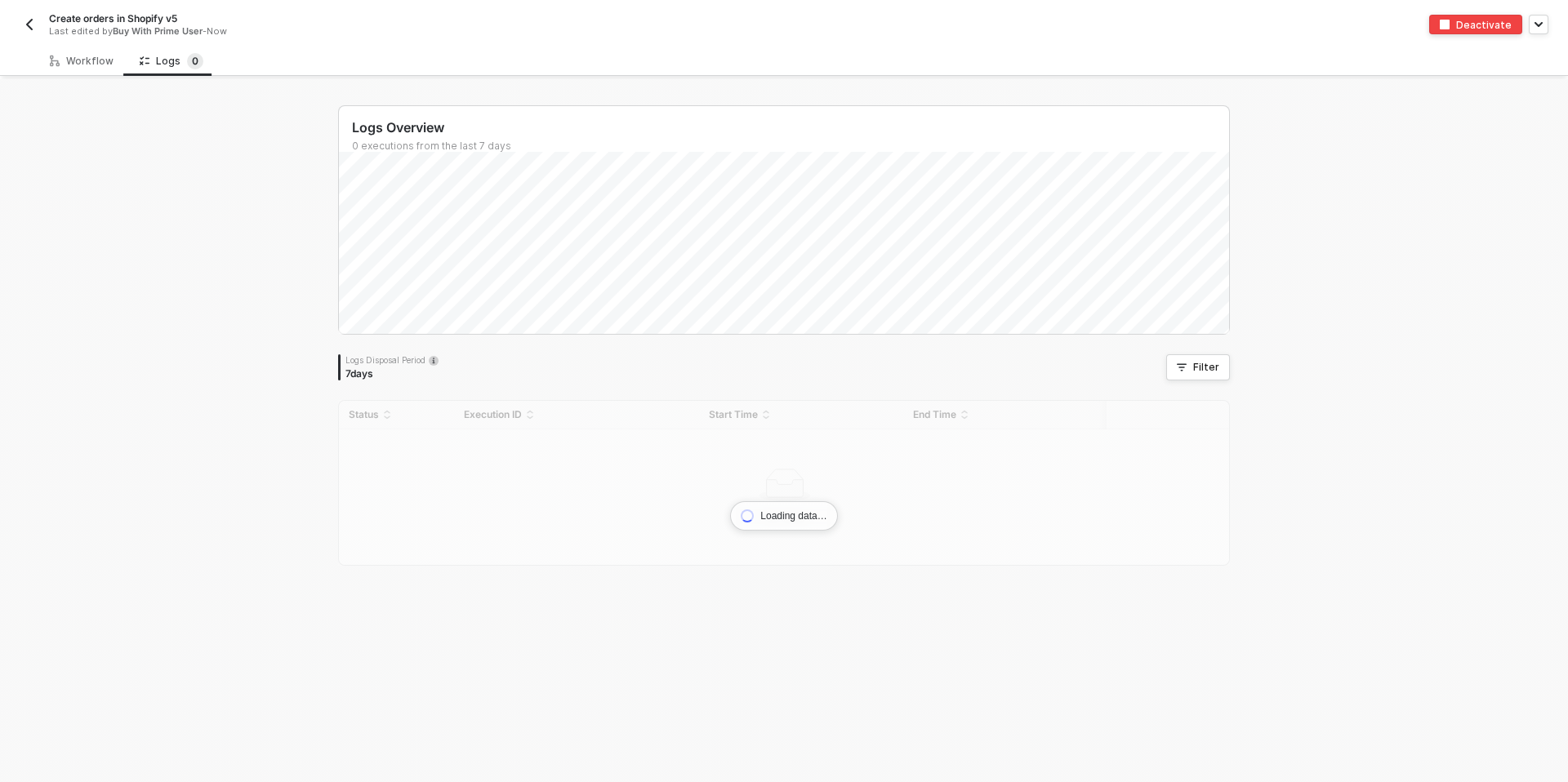
click at [37, 25] on button "button" at bounding box center [30, 25] width 20 height 20
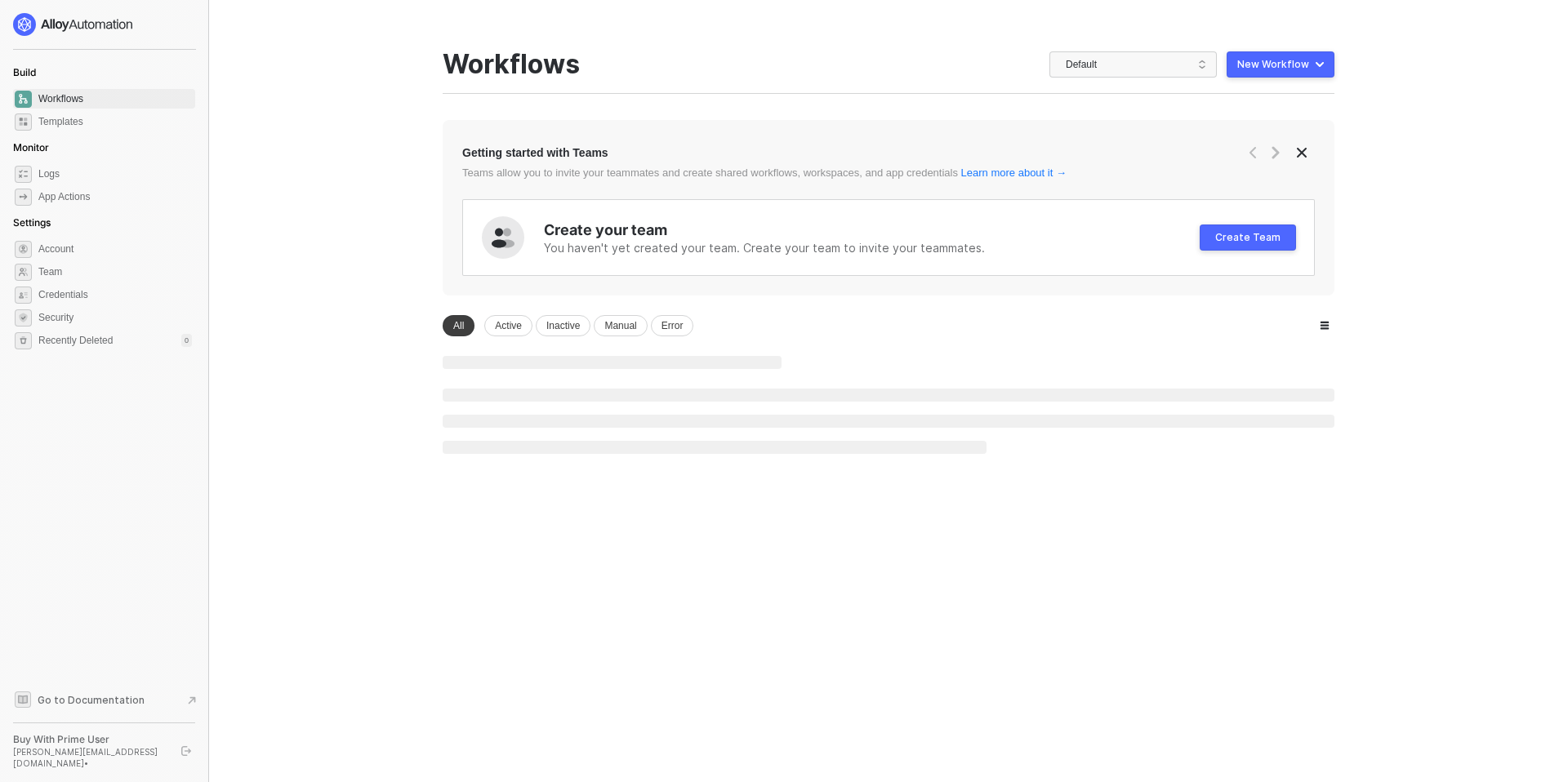
click at [665, 72] on div "Workflows Default New Workflow" at bounding box center [888, 72] width 891 height 45
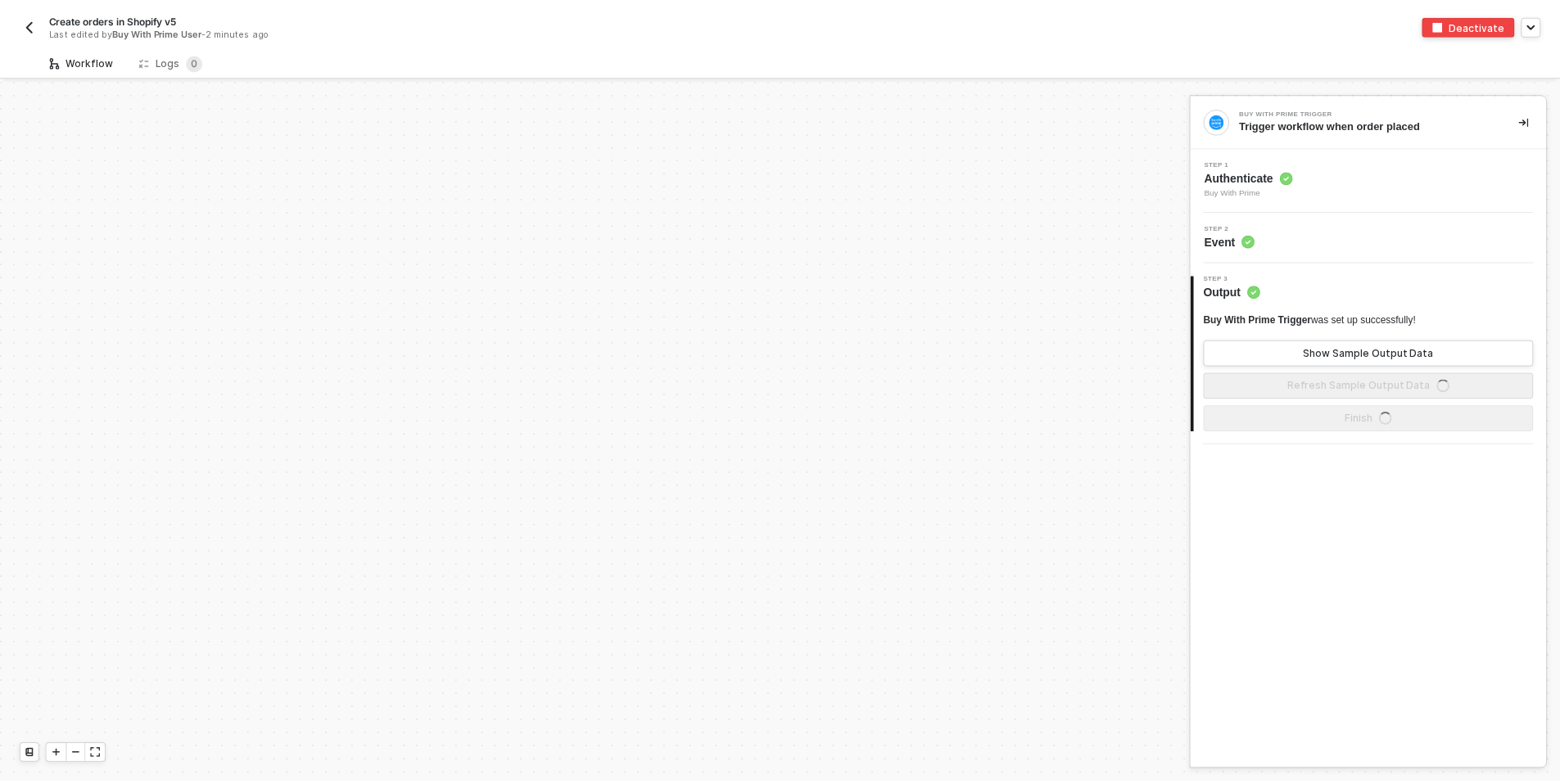
scroll to position [708, 0]
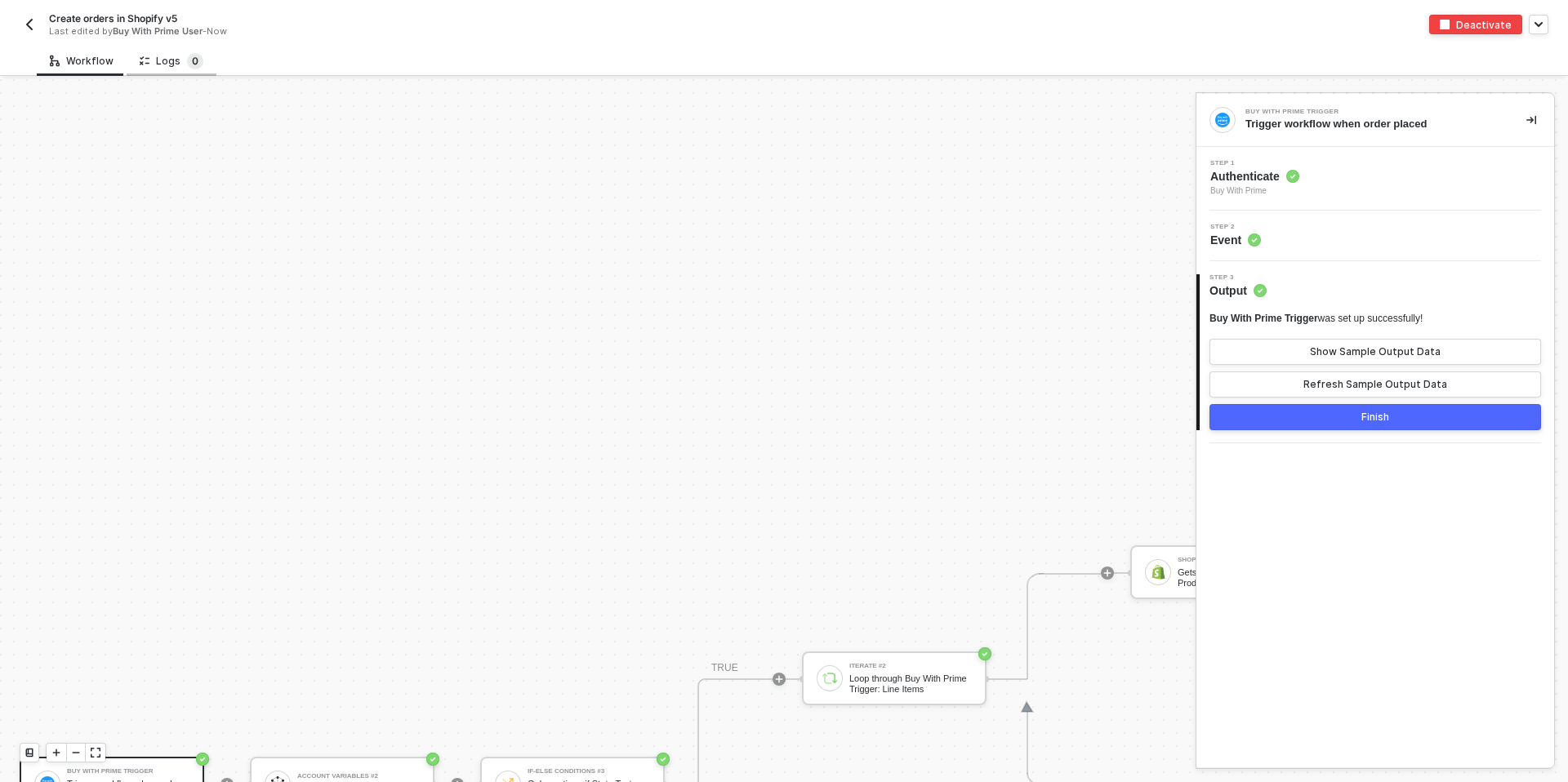
click at [187, 62] on span "0" at bounding box center [195, 62] width 16 height 16
